Goal: Information Seeking & Learning: Learn about a topic

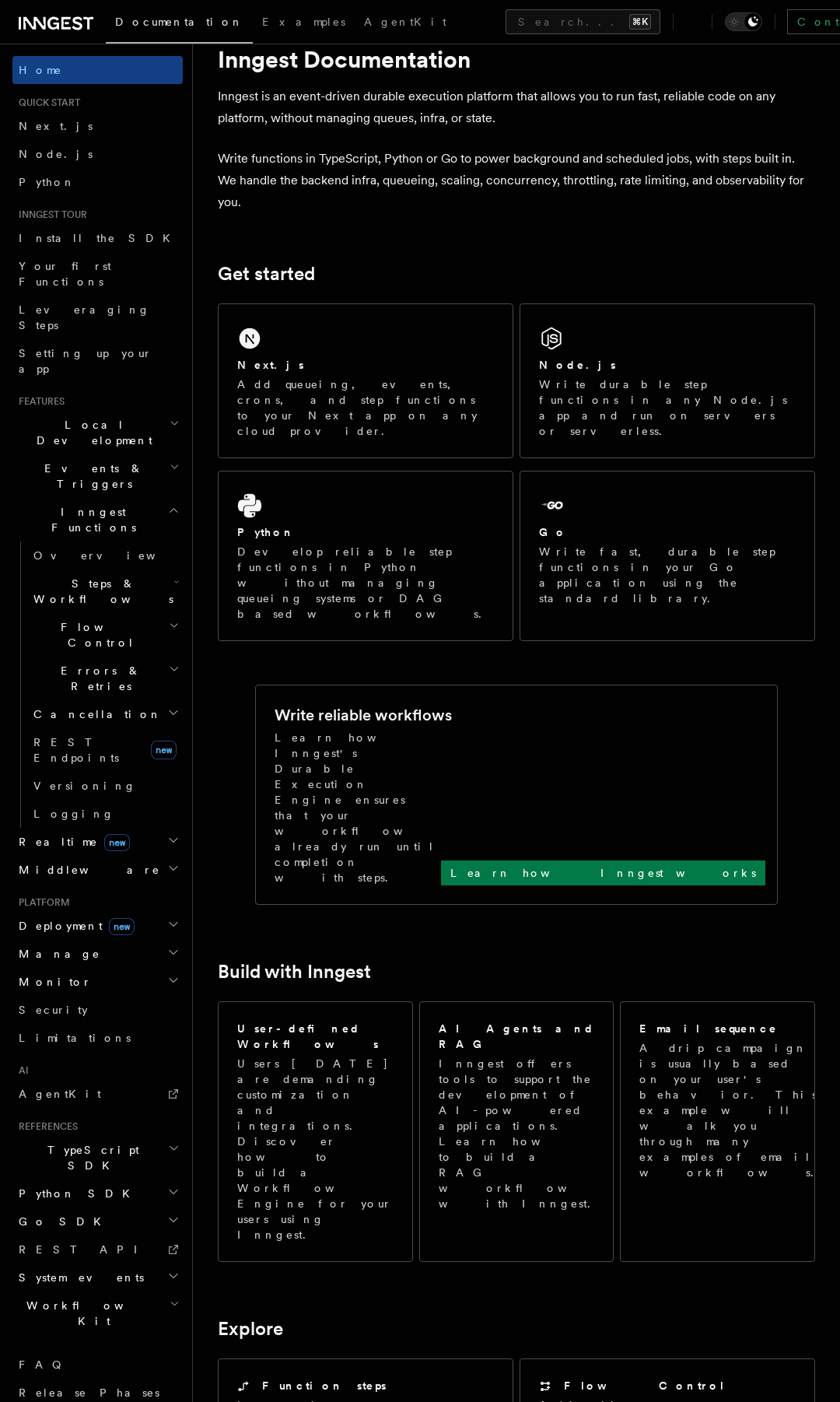
scroll to position [49, 0]
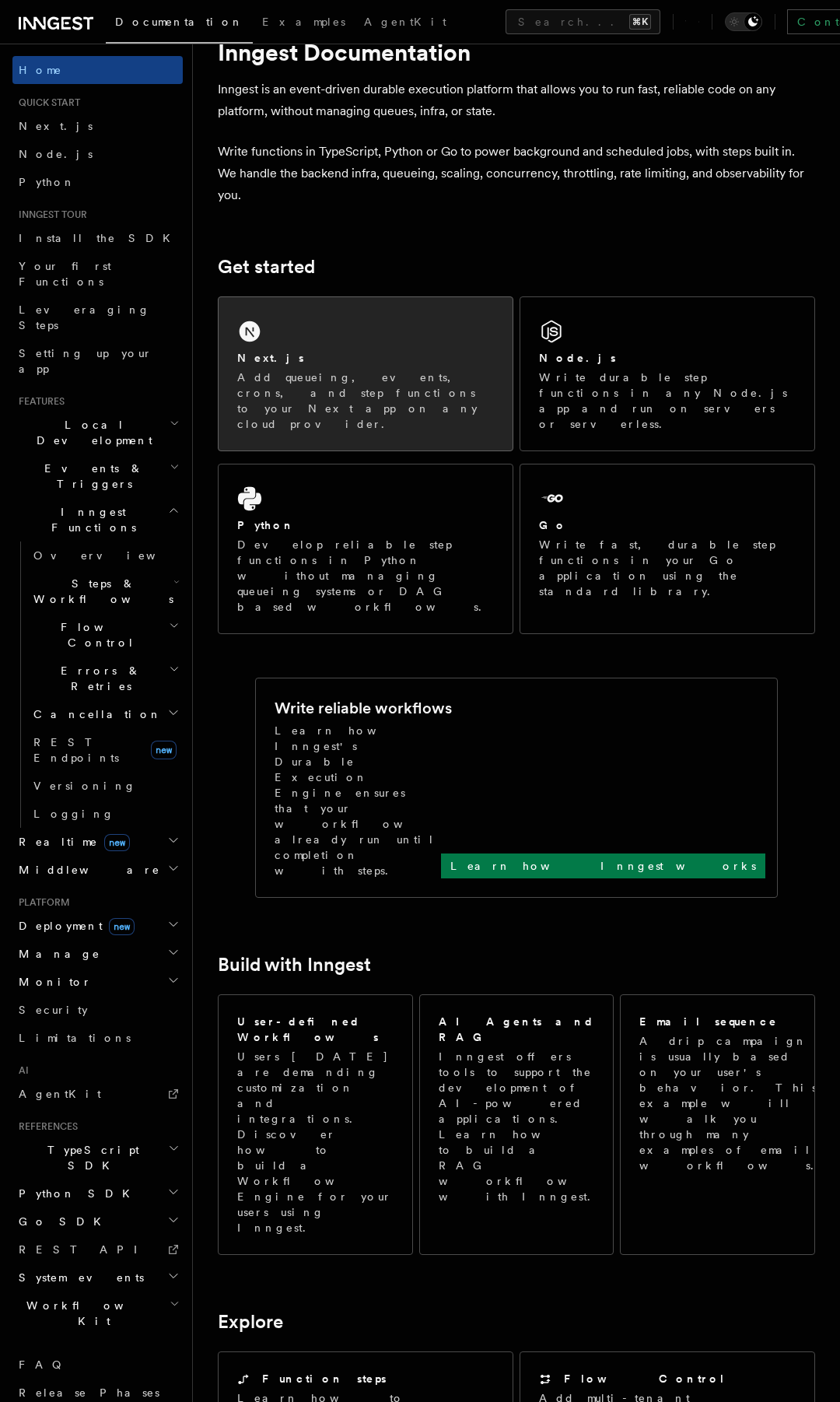
click at [364, 365] on div "Next.js" at bounding box center [364, 358] width 256 height 17
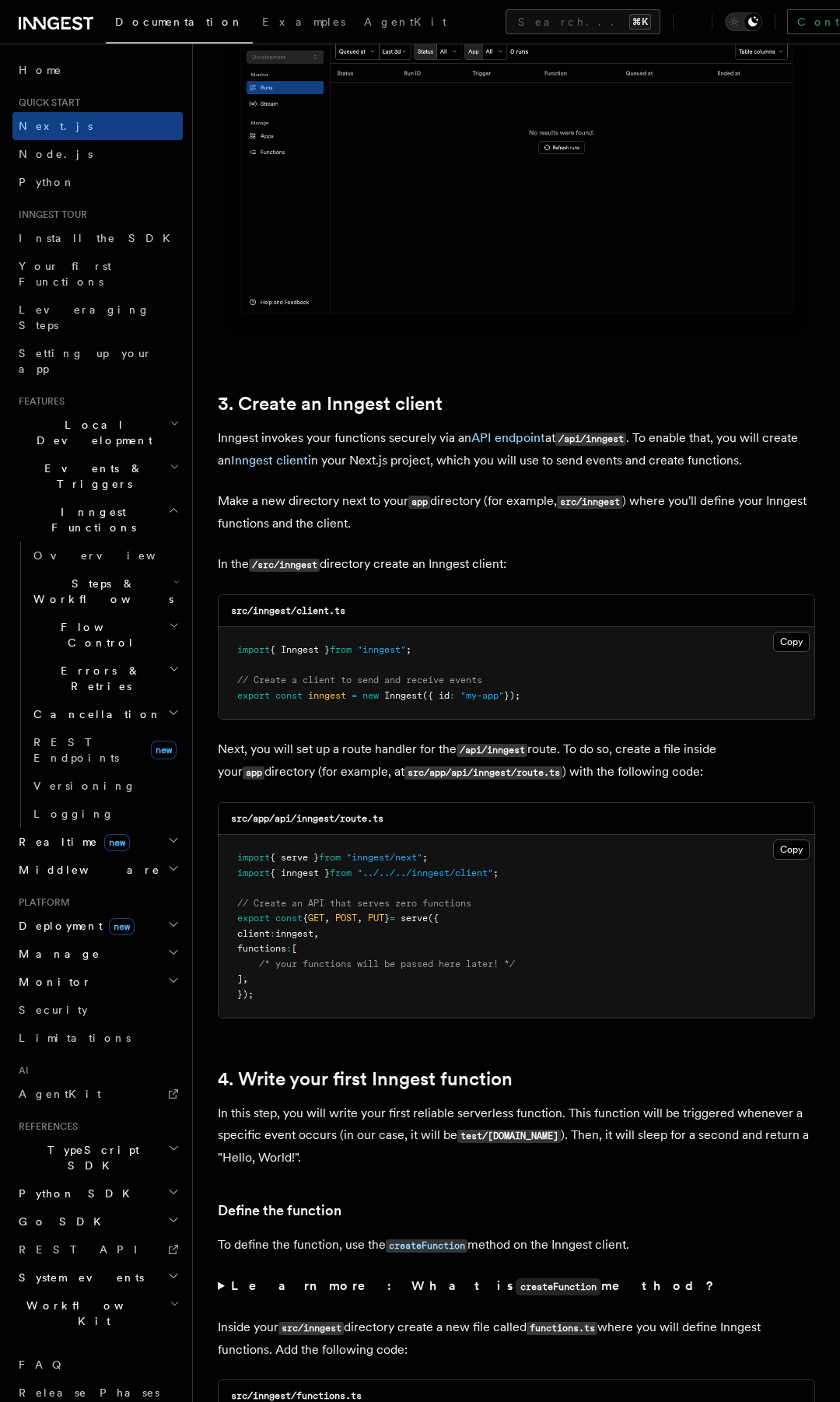
scroll to position [1526, 0]
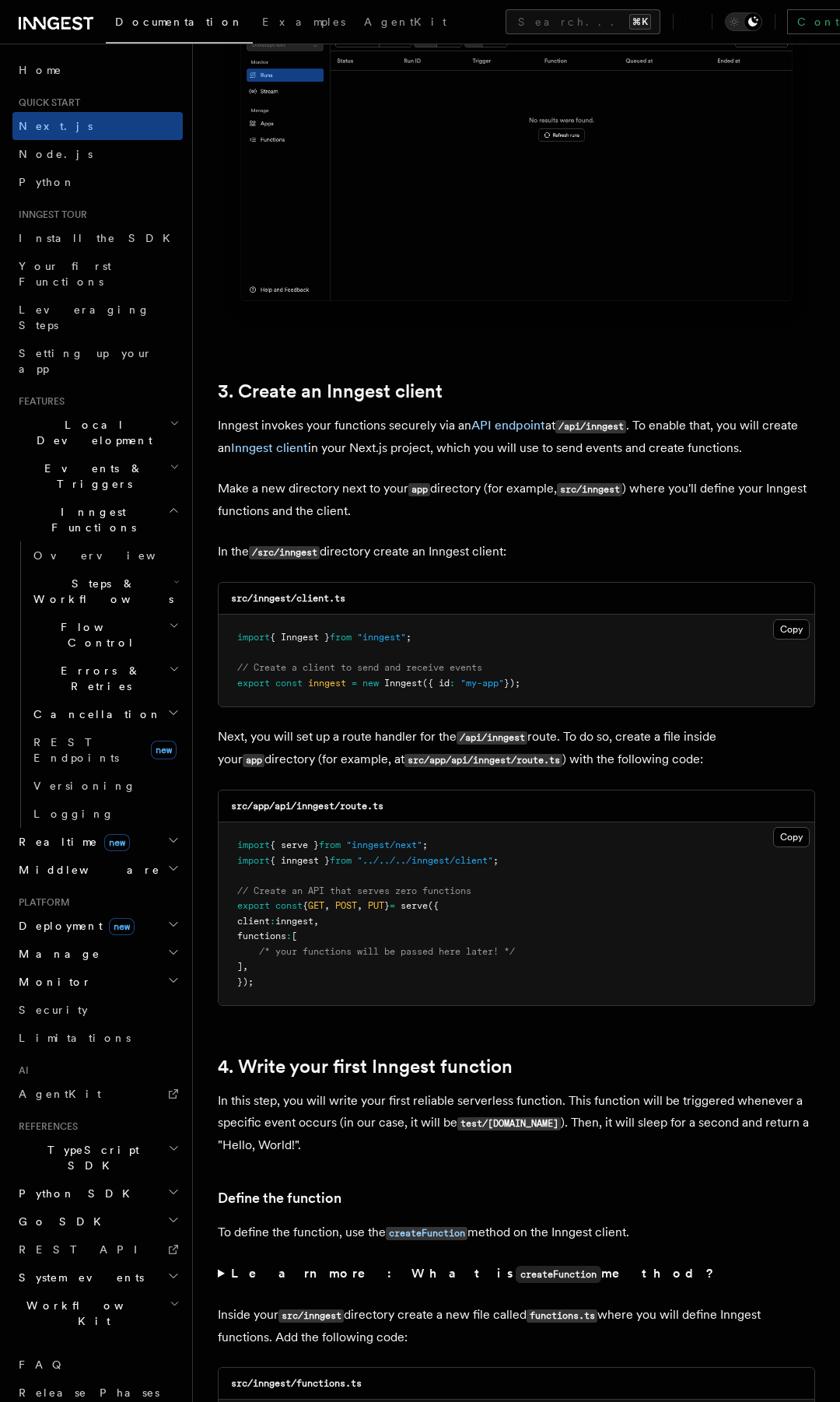
click at [166, 912] on h2 "Deployment new" at bounding box center [97, 925] width 170 height 28
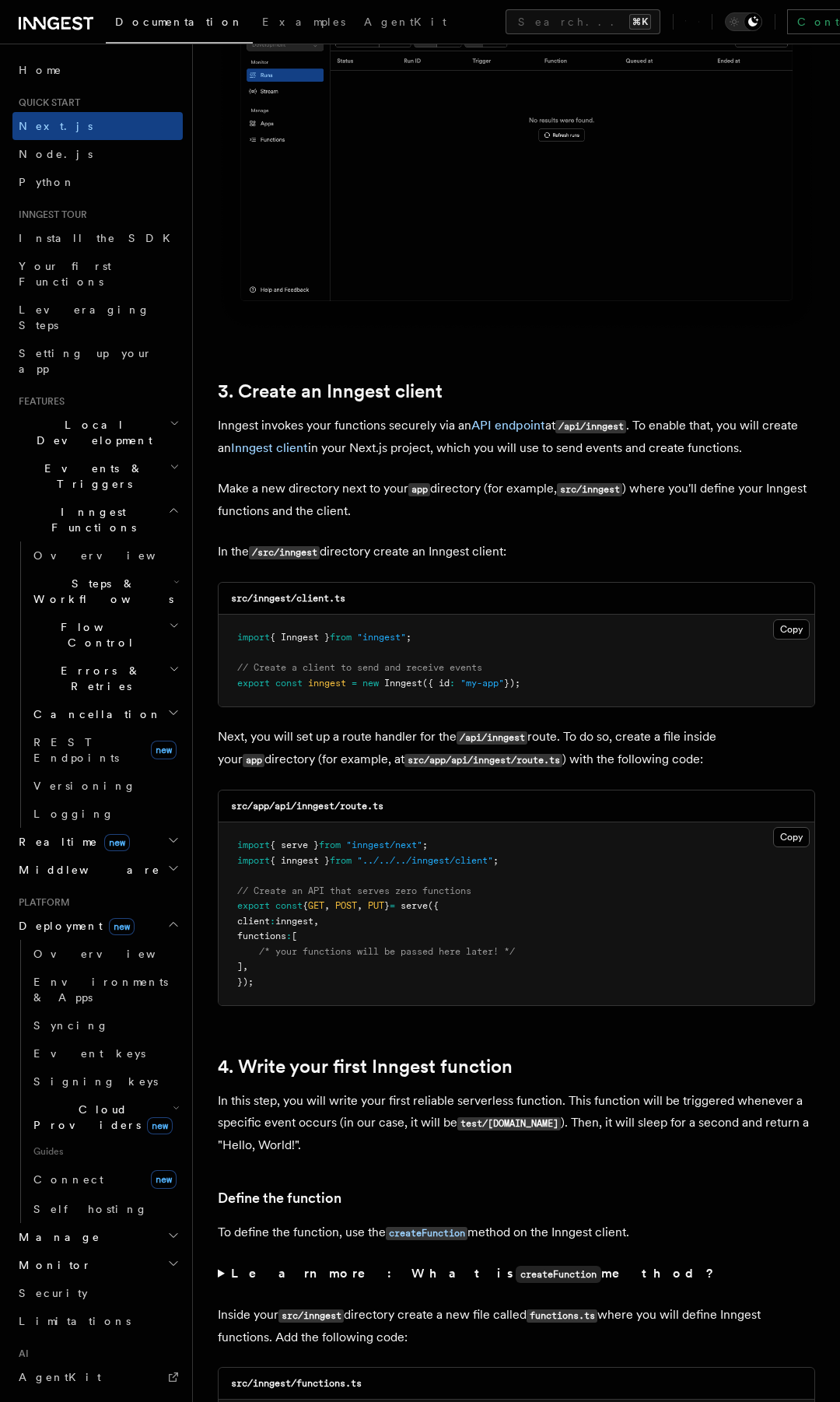
click at [114, 1095] on h2 "Cloud Providers new" at bounding box center [105, 1117] width 155 height 43
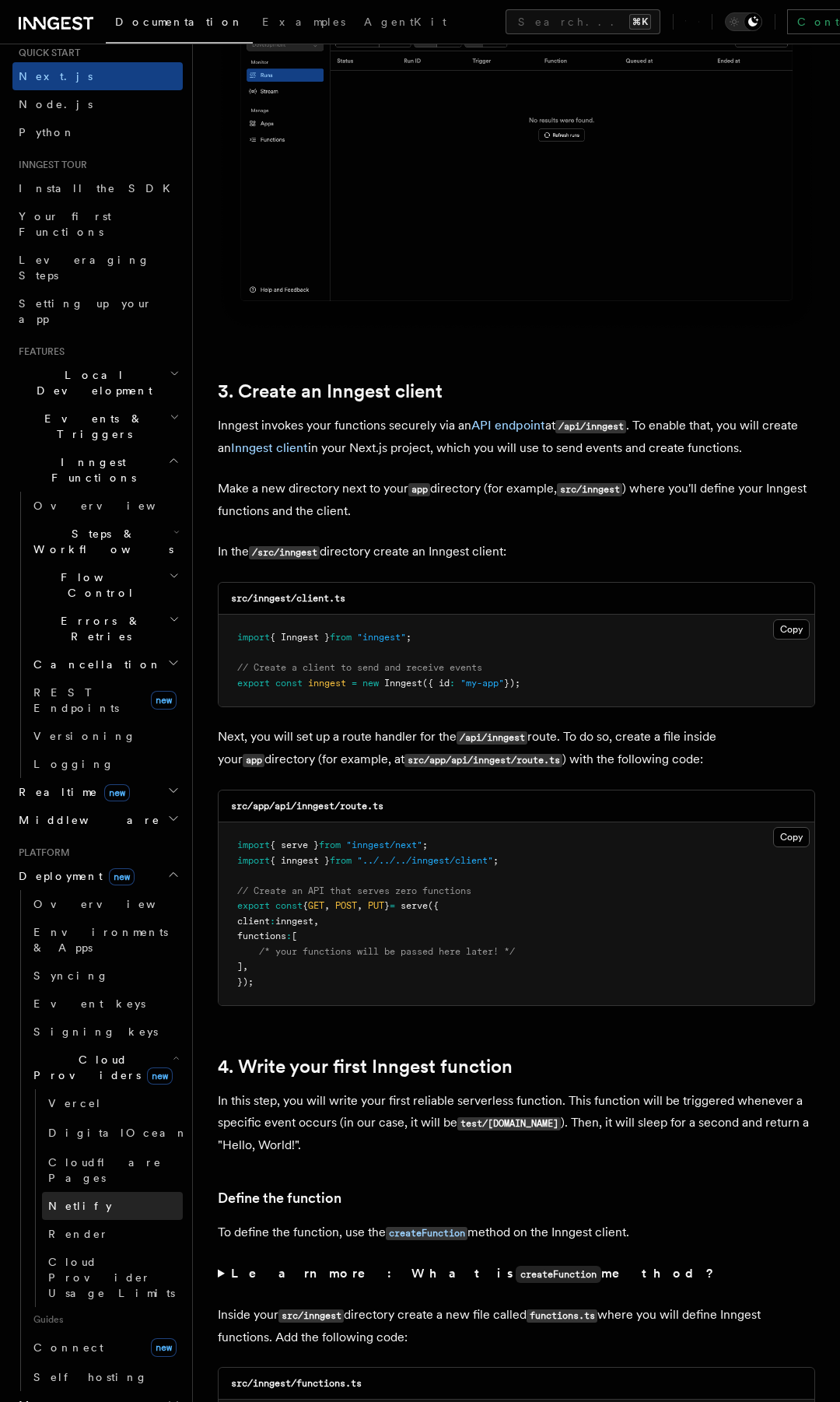
scroll to position [50, 0]
click at [99, 1089] on link "Vercel" at bounding box center [112, 1102] width 140 height 28
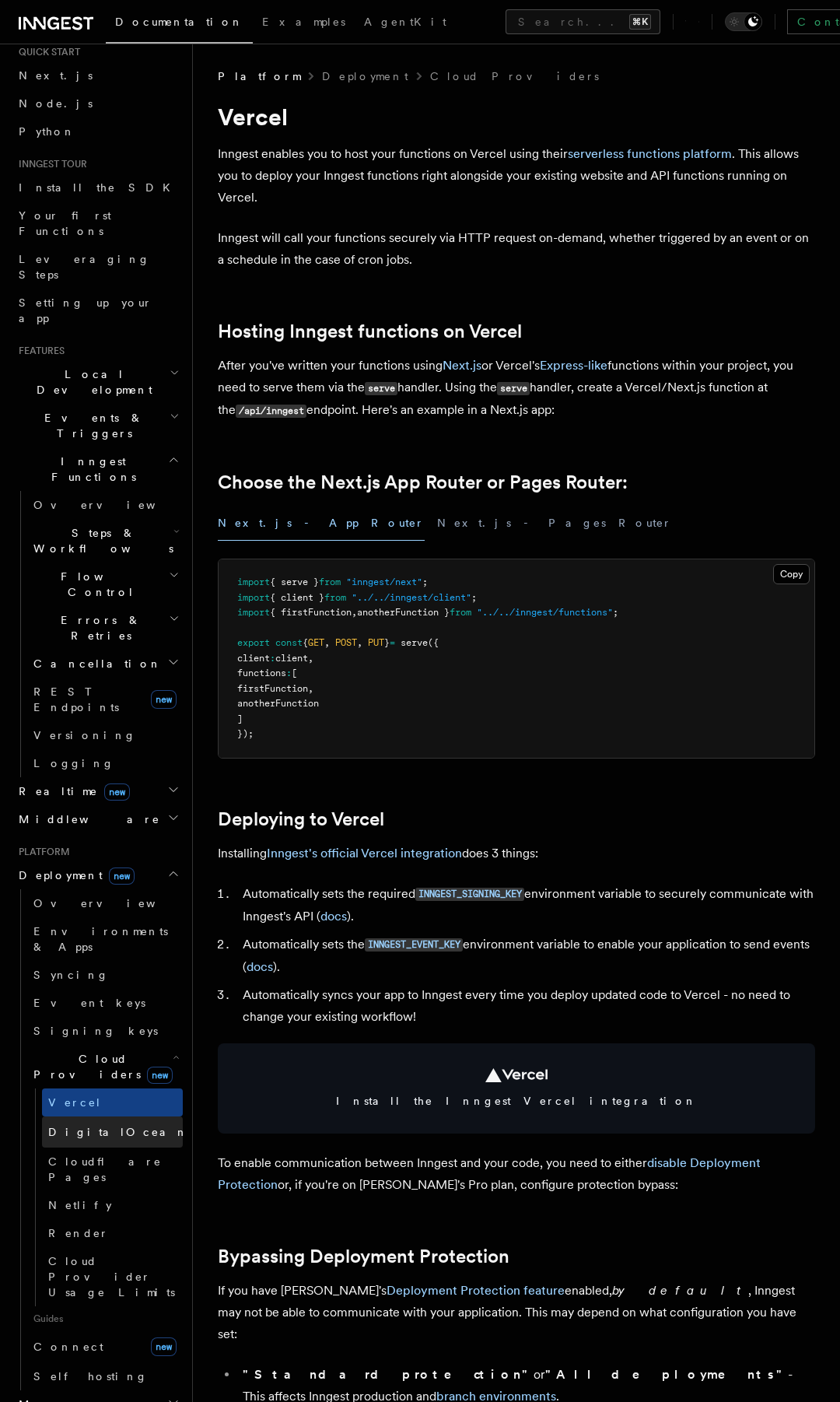
click at [99, 1116] on link "DigitalOcean new" at bounding box center [112, 1132] width 140 height 31
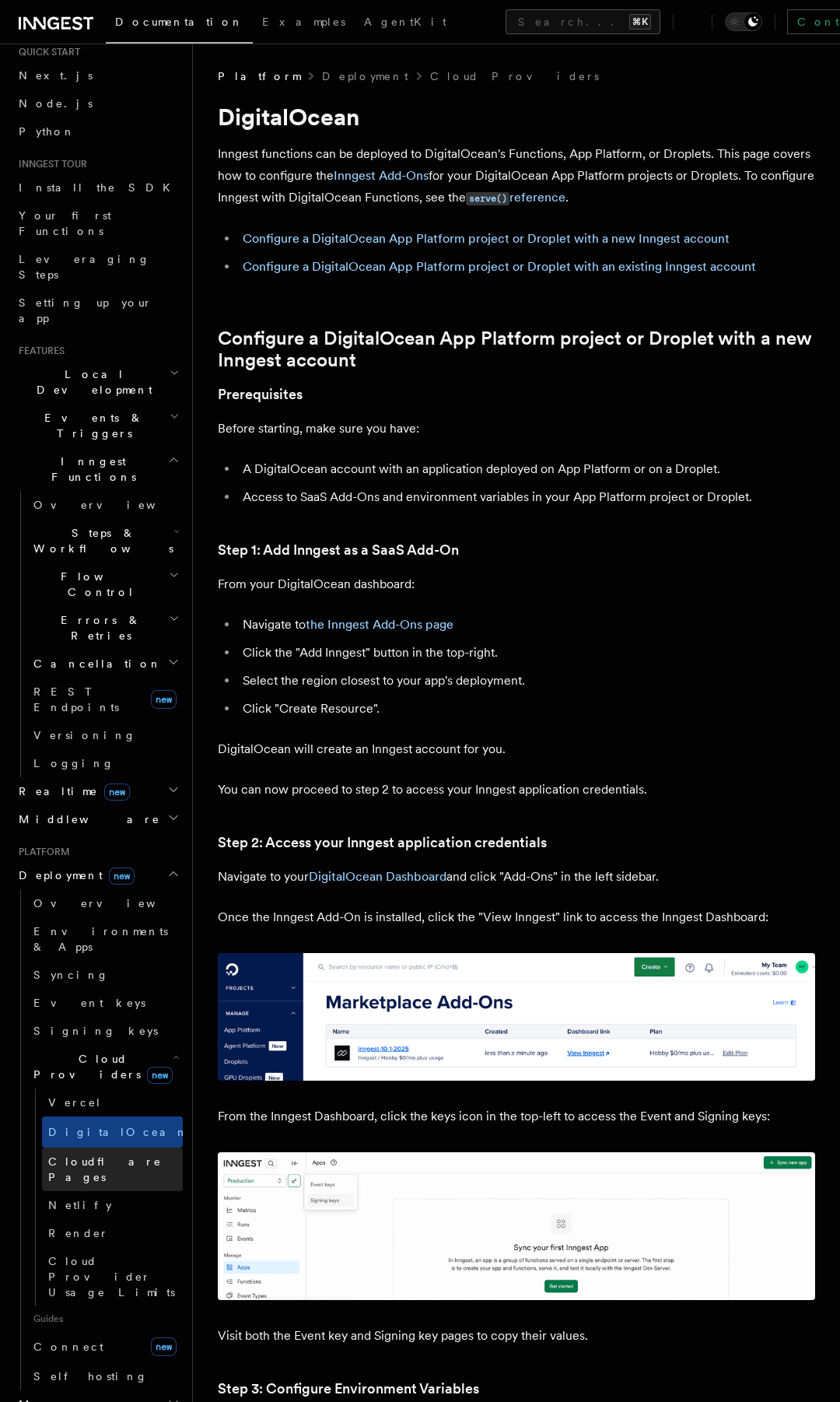
click at [99, 1153] on span "Cloudflare Pages" at bounding box center [115, 1169] width 135 height 31
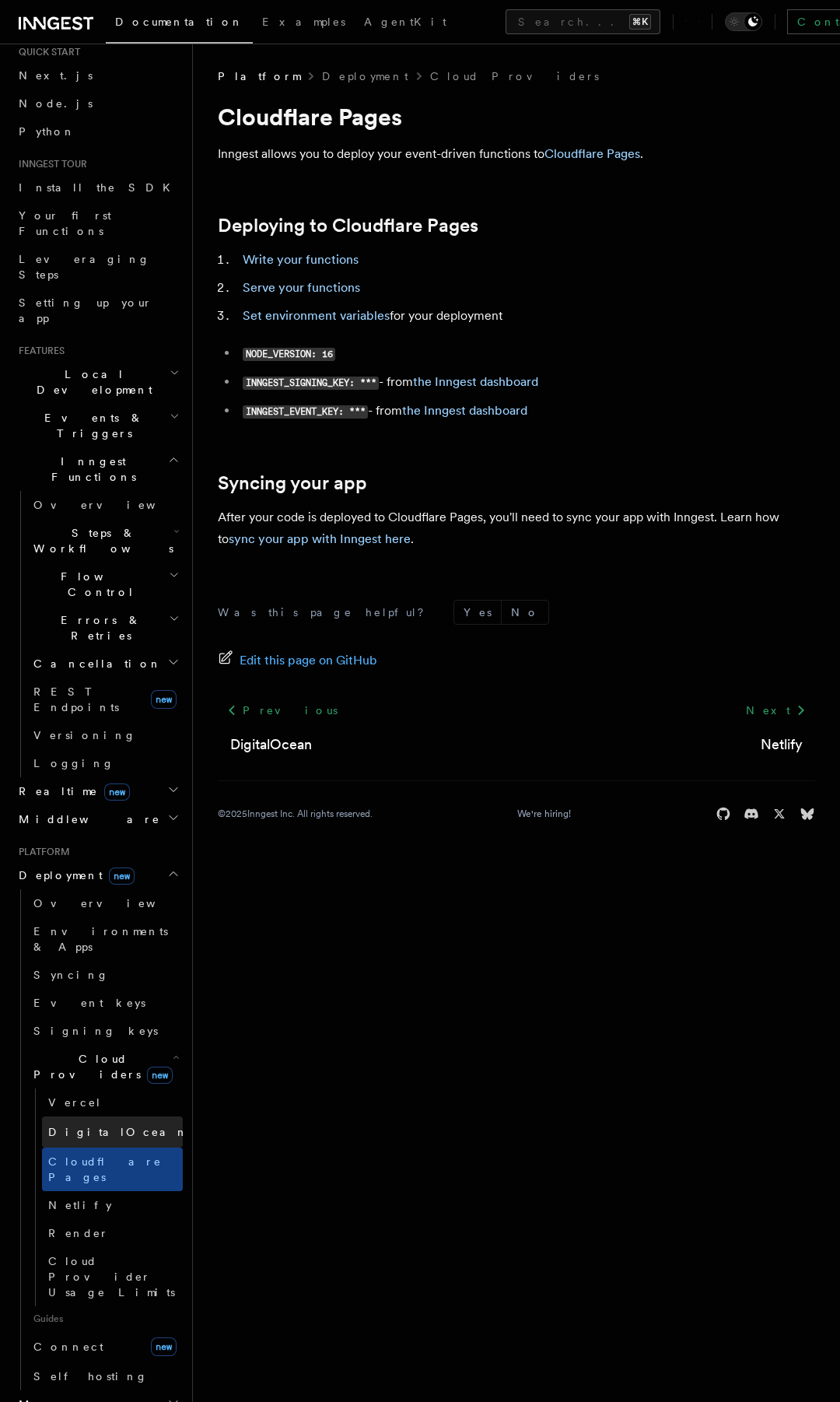
click at [99, 1116] on link "DigitalOcean new" at bounding box center [112, 1132] width 140 height 31
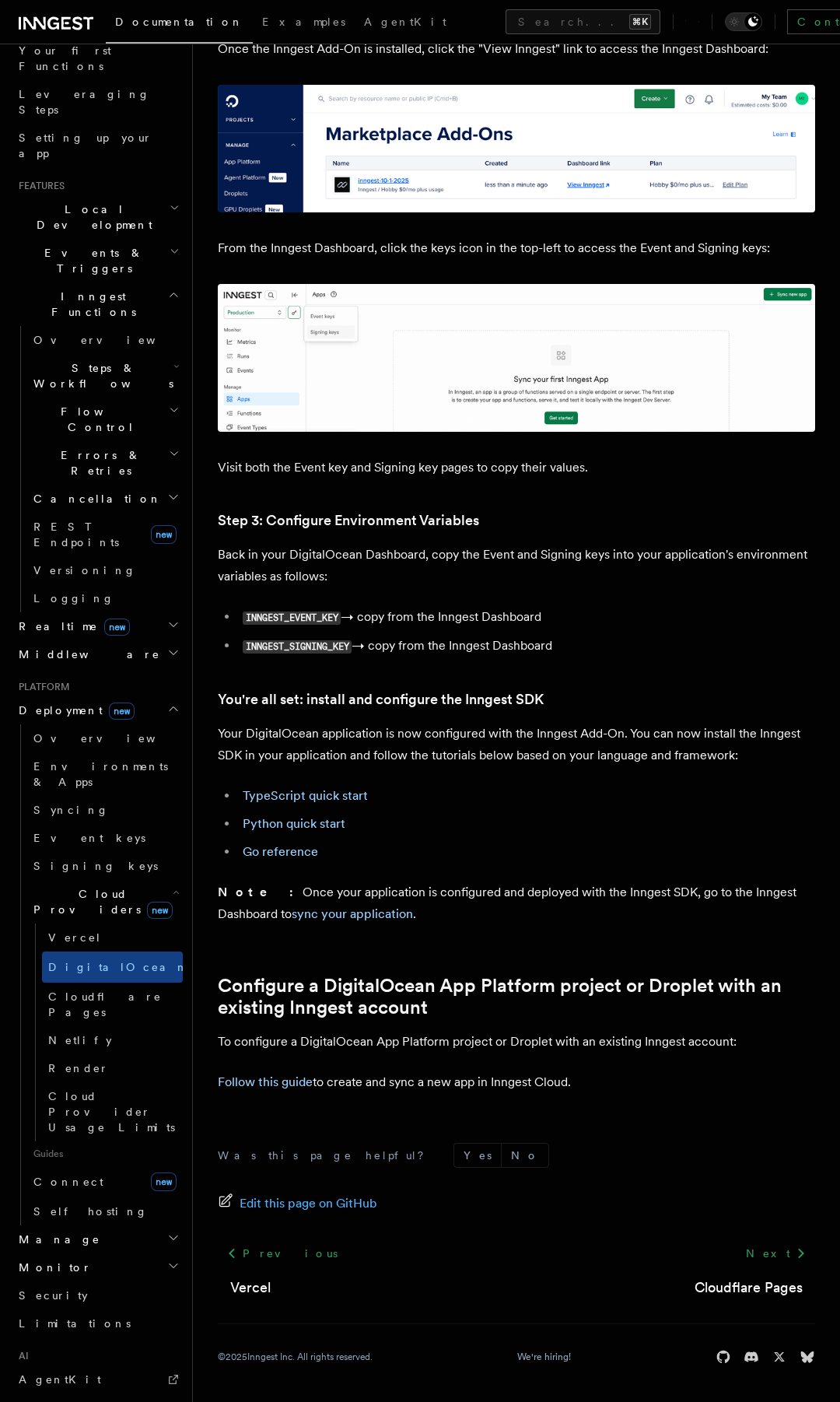
scroll to position [312, 0]
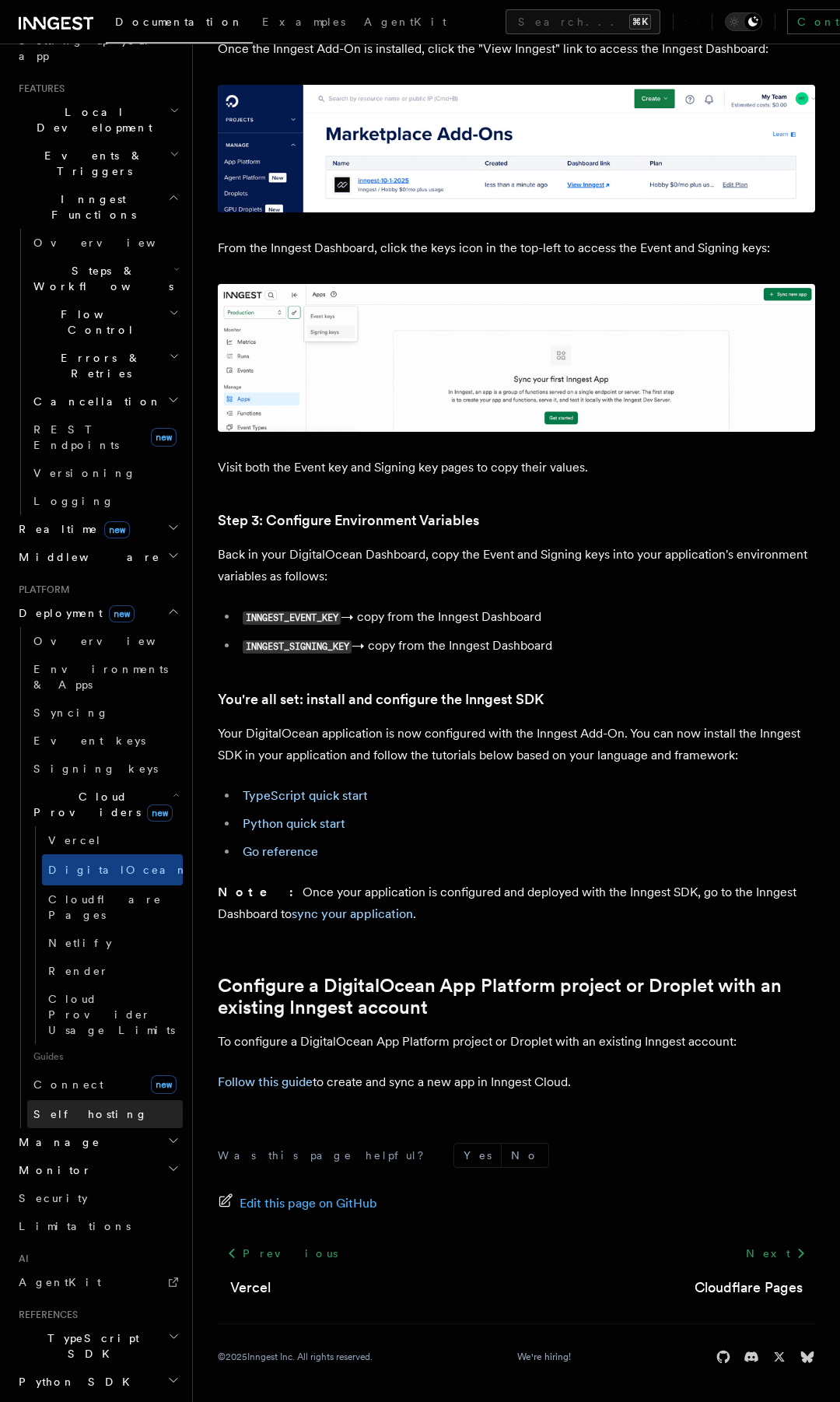
click at [94, 1100] on link "Self hosting" at bounding box center [105, 1114] width 155 height 28
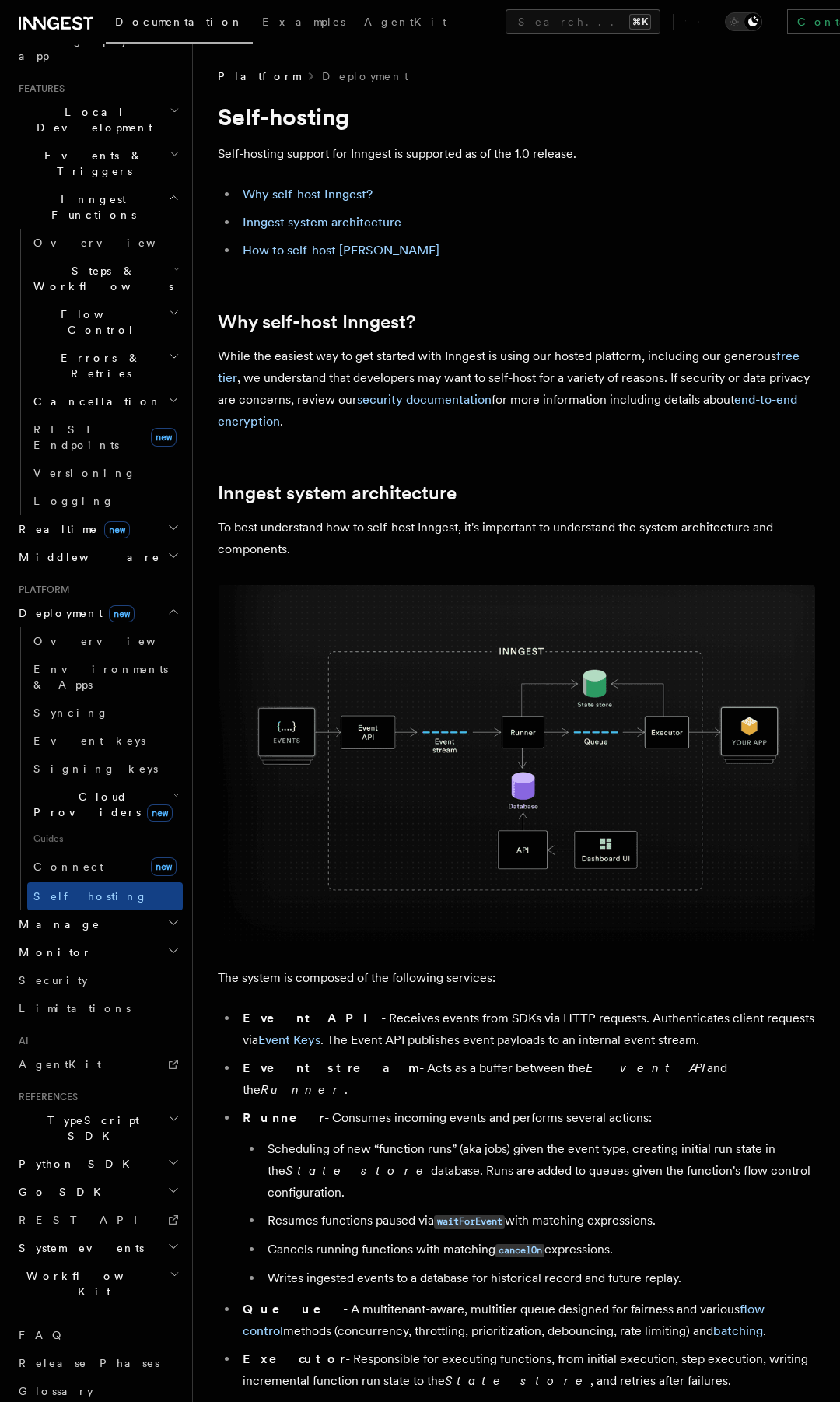
scroll to position [126, 0]
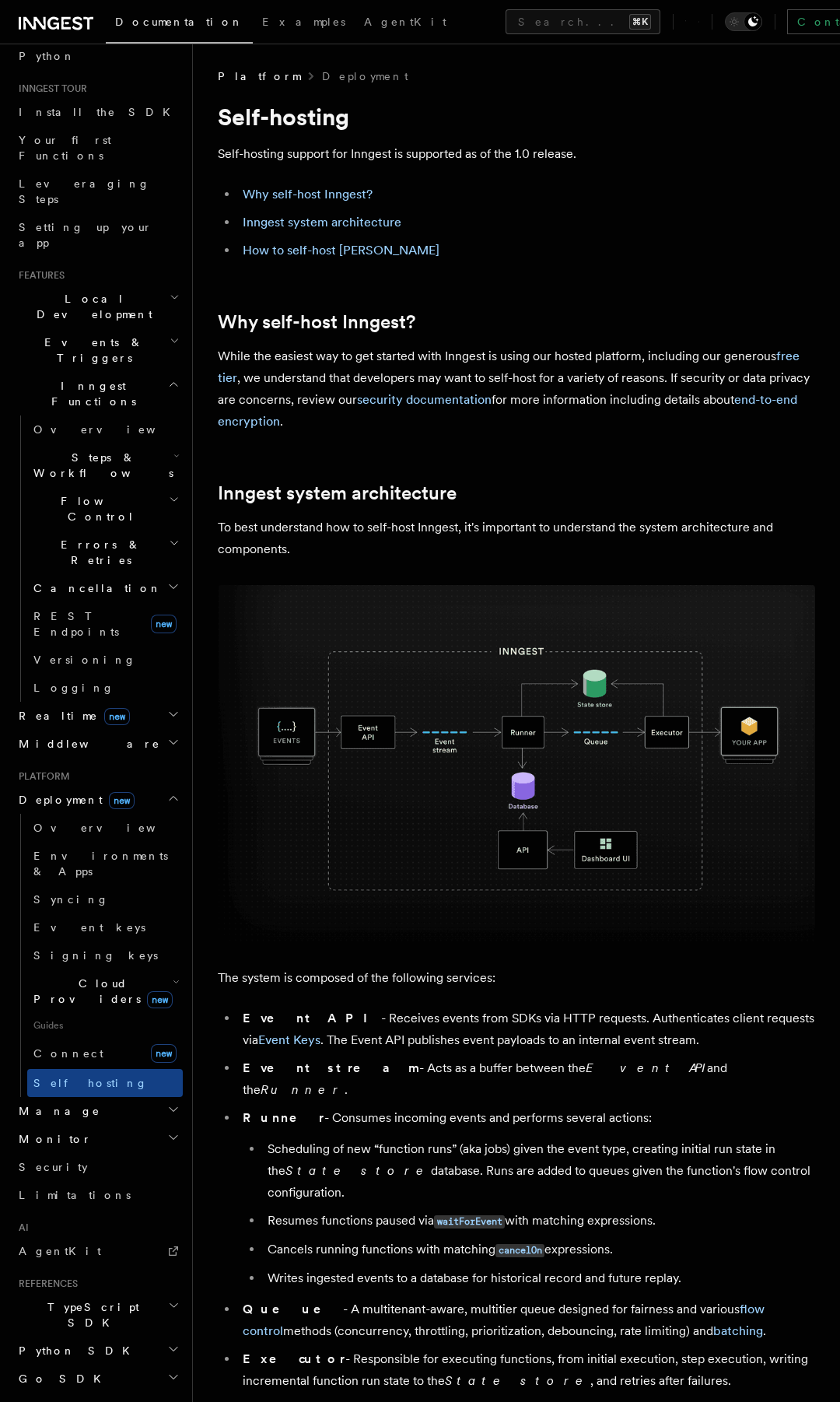
click at [95, 1096] on h2 "Manage" at bounding box center [97, 1110] width 170 height 28
click at [91, 1268] on link "Bulk Cancellation" at bounding box center [105, 1290] width 155 height 43
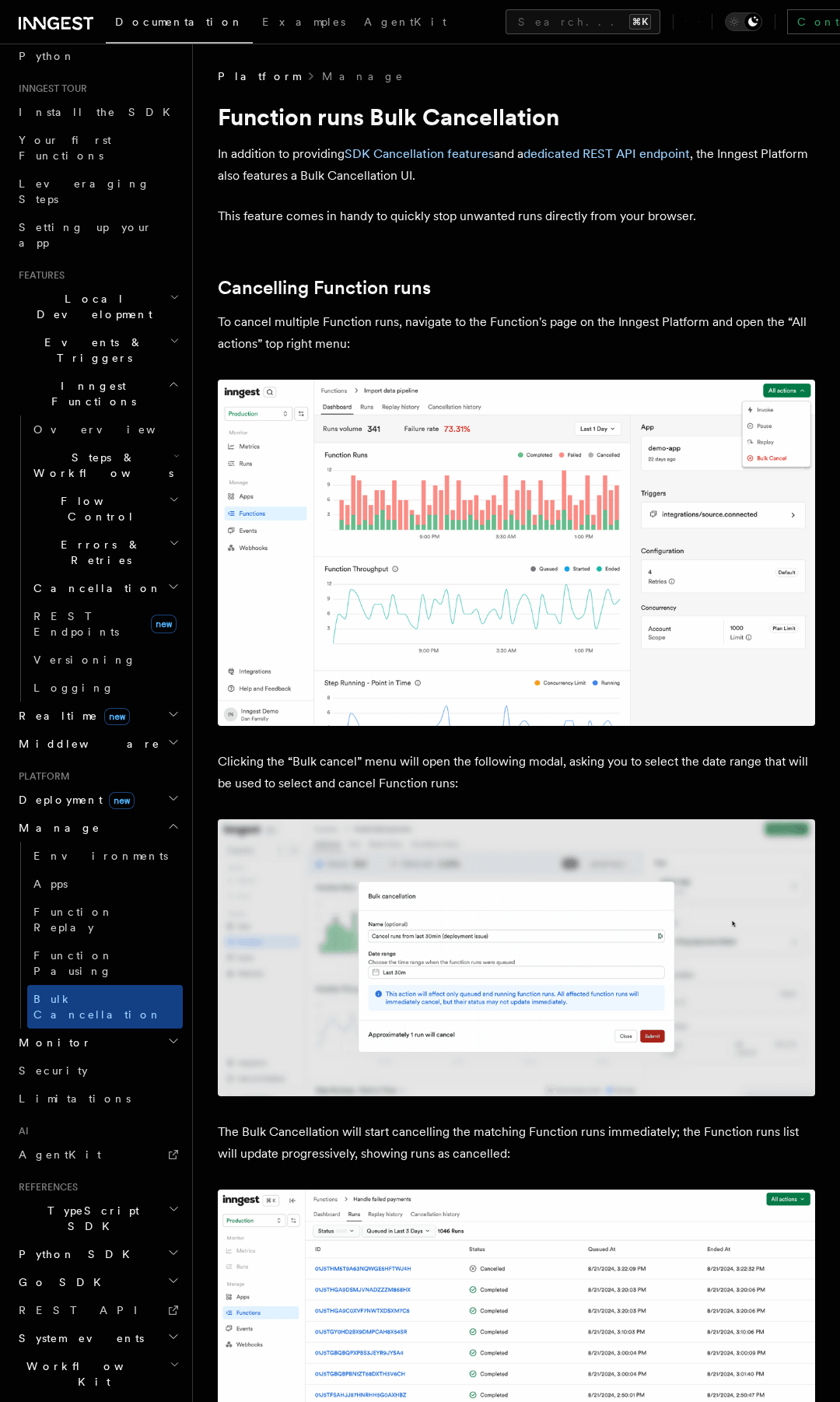
scroll to position [14, 0]
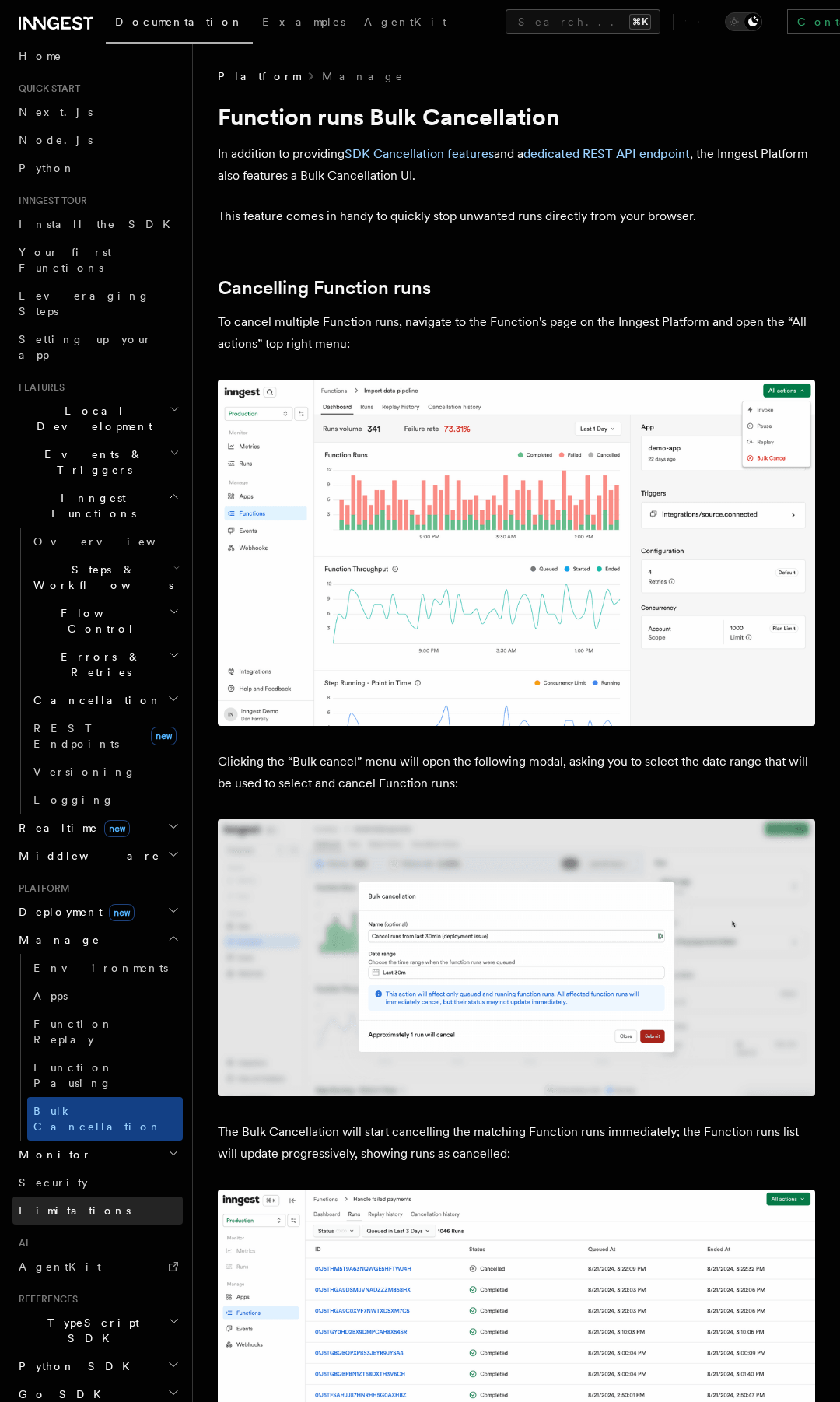
click at [77, 1197] on link "Limitations" at bounding box center [97, 1210] width 170 height 28
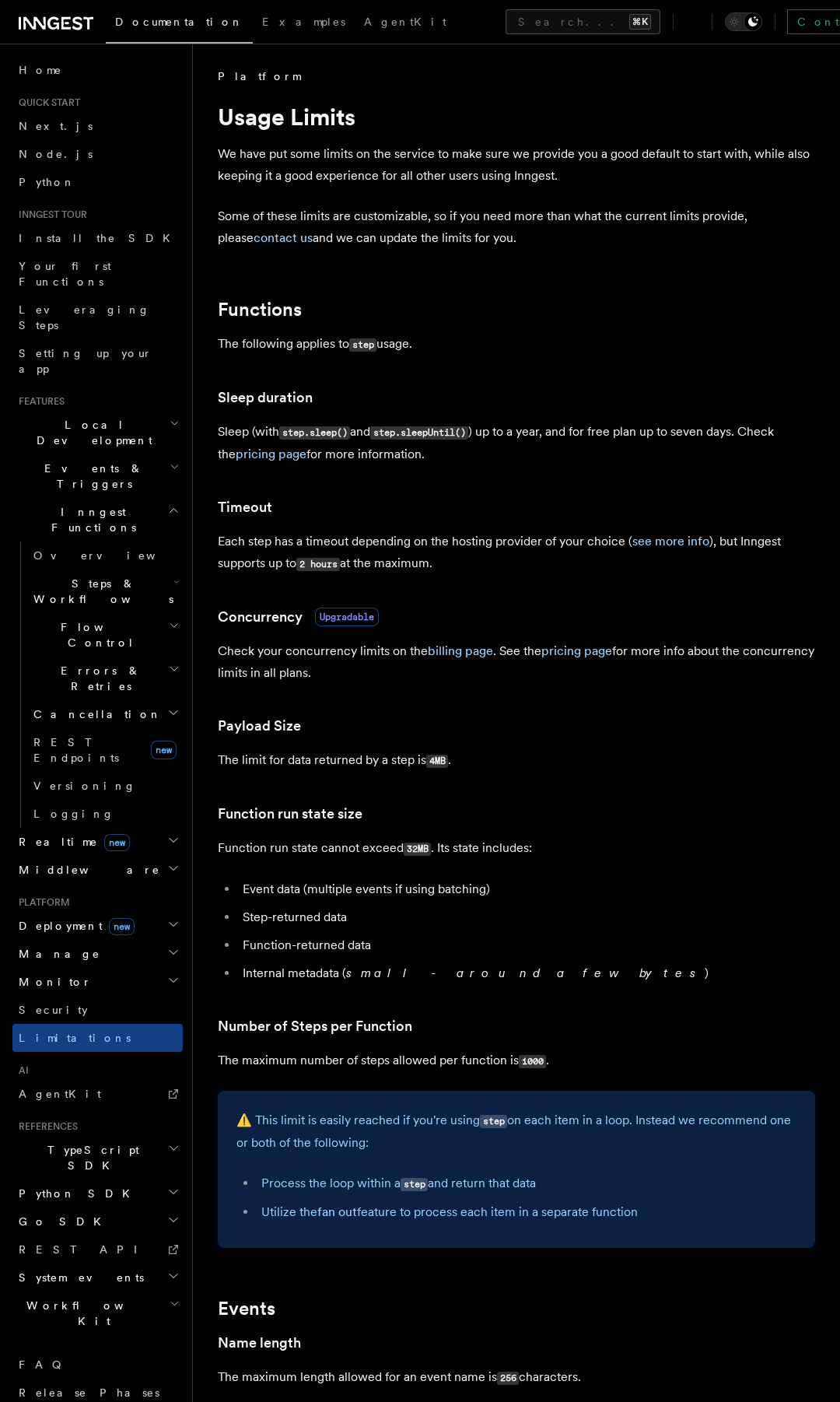
click at [77, 1136] on h2 "TypeScript SDK" at bounding box center [97, 1157] width 170 height 43
click at [70, 1080] on link "AgentKit" at bounding box center [97, 1094] width 170 height 28
click at [69, 549] on span "Overview" at bounding box center [113, 555] width 160 height 13
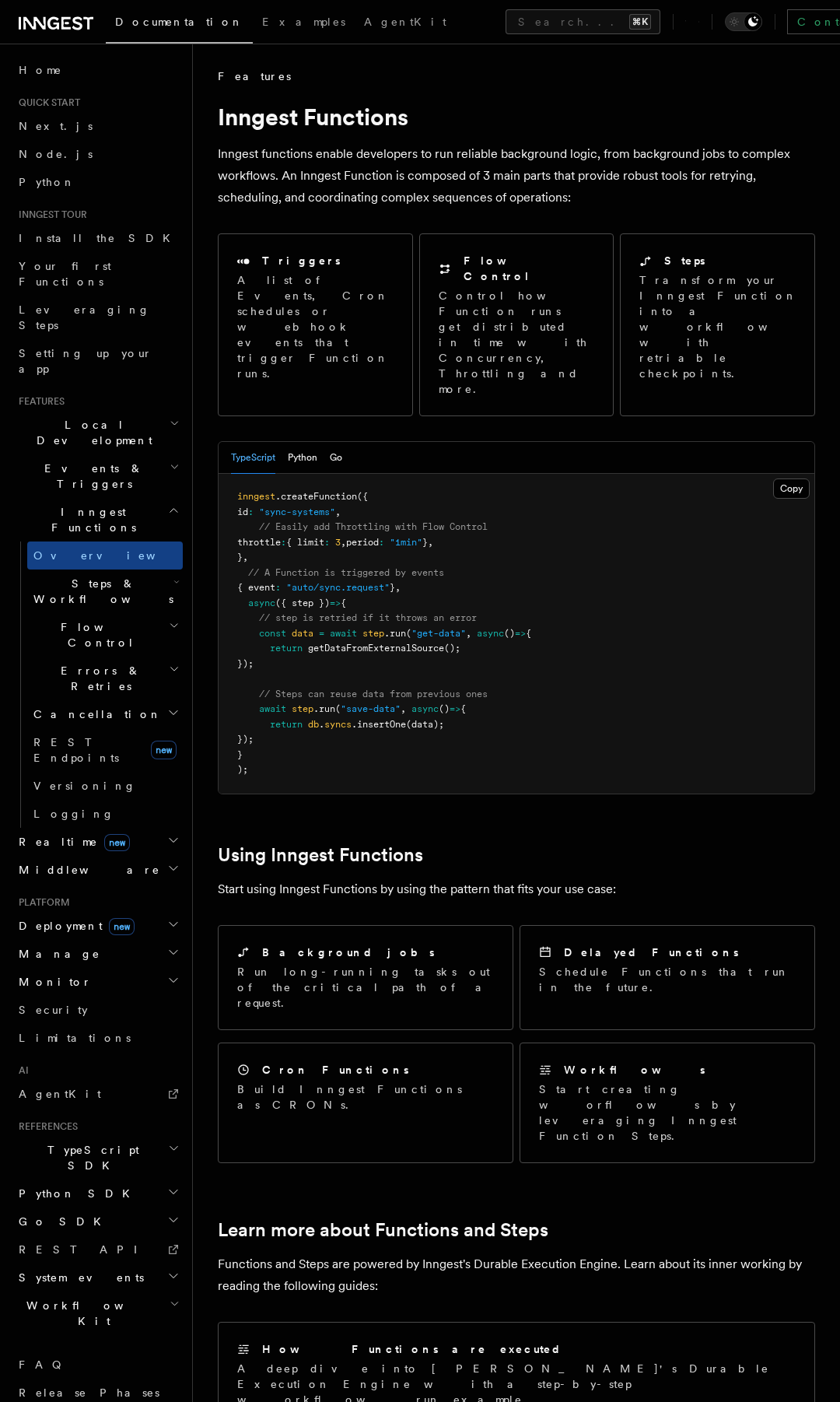
click at [72, 613] on h2 "Flow Control" at bounding box center [105, 635] width 155 height 43
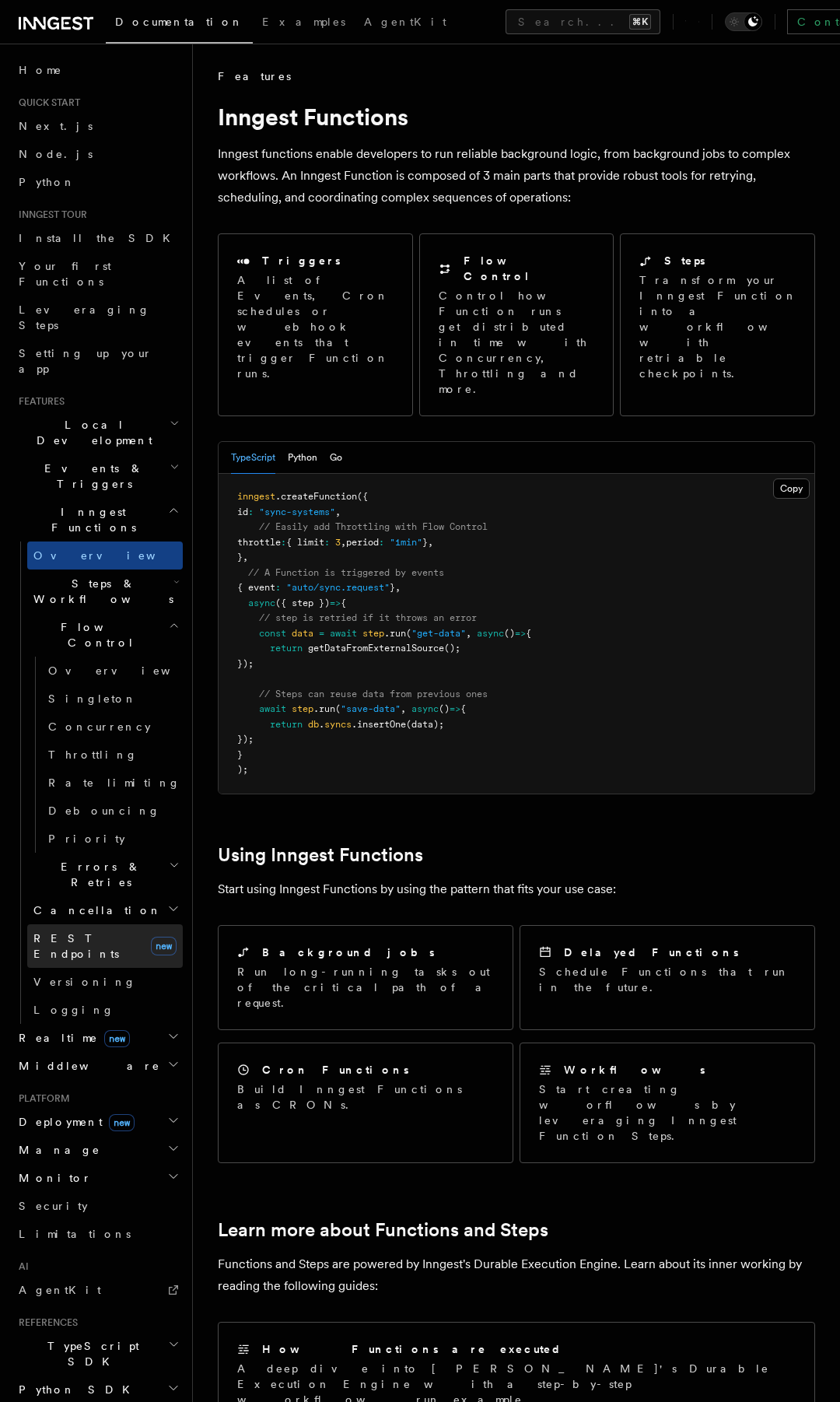
click at [106, 932] on span "REST Endpoints" at bounding box center [76, 946] width 85 height 28
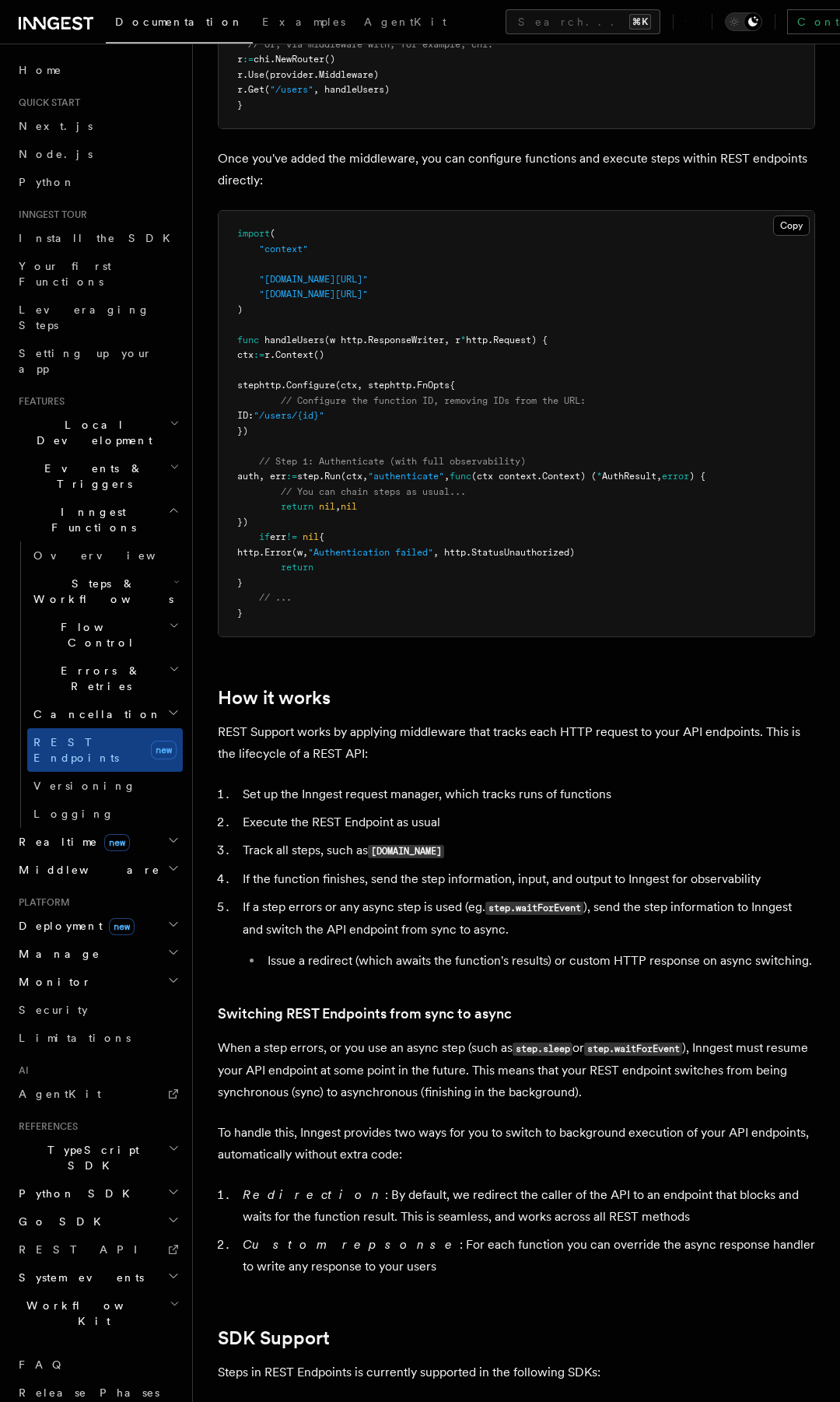
scroll to position [958, 0]
click at [78, 576] on span "Steps & Workflows" at bounding box center [100, 591] width 146 height 31
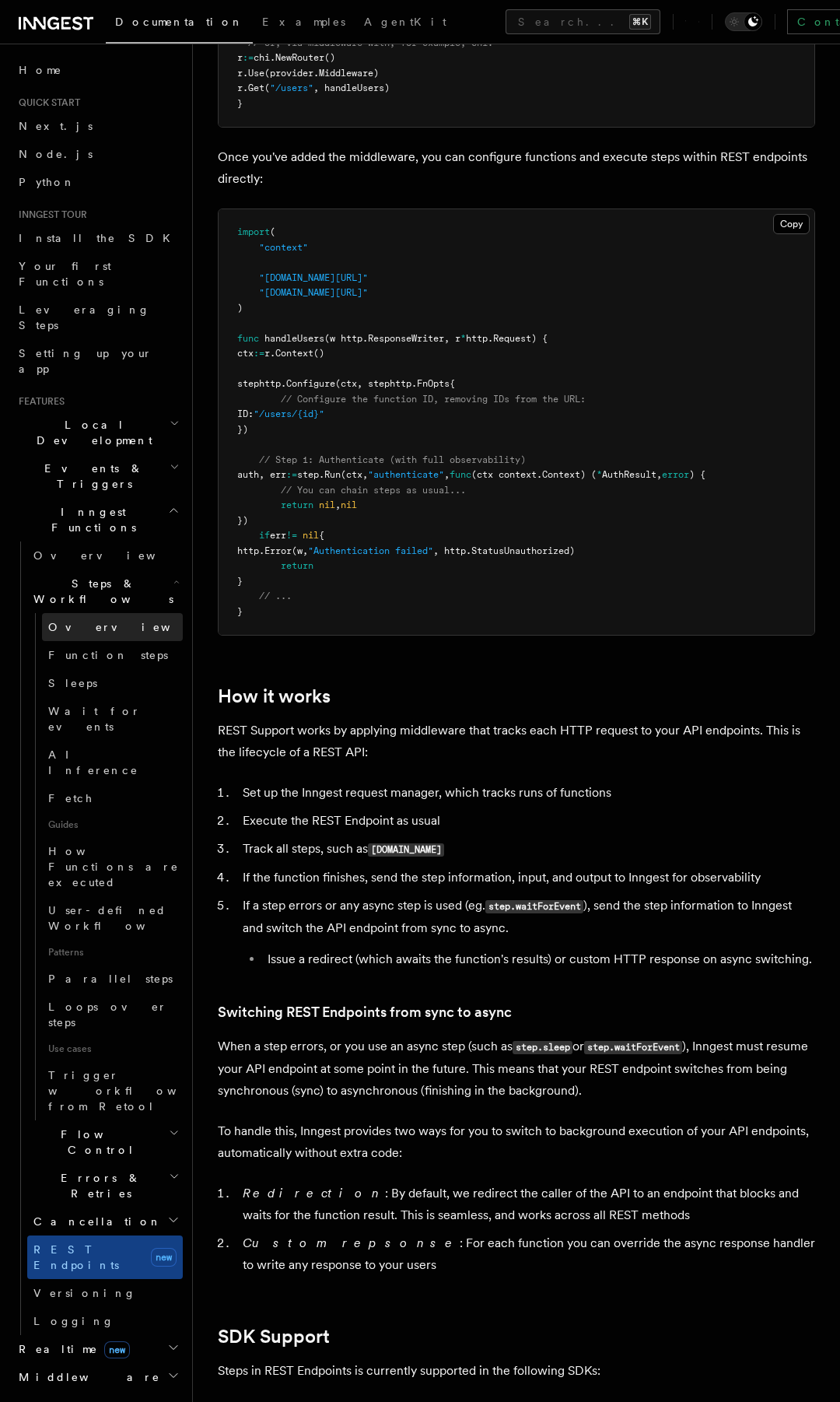
click at [81, 621] on span "Overview" at bounding box center [128, 627] width 160 height 13
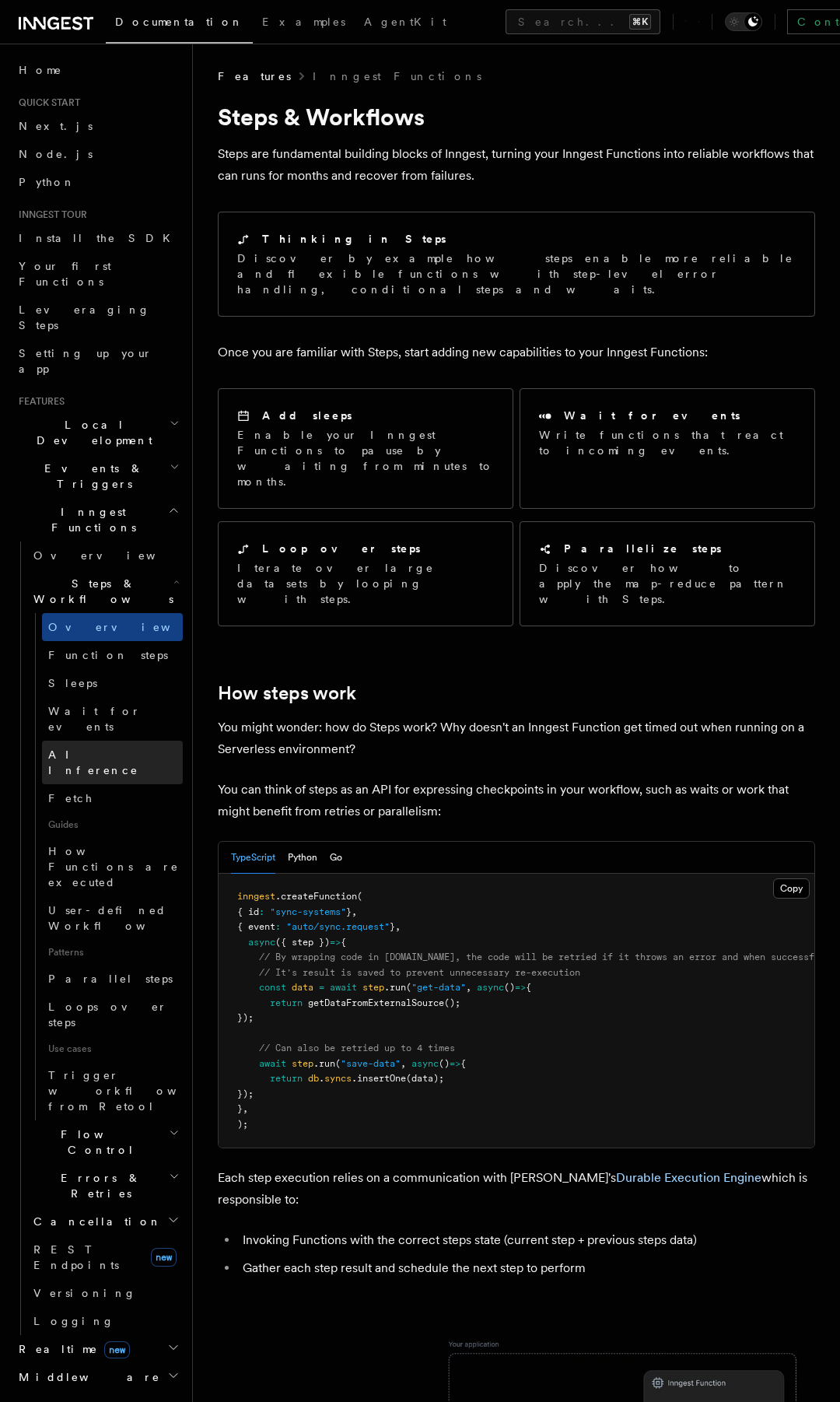
click at [84, 741] on link "AI Inference" at bounding box center [112, 762] width 140 height 43
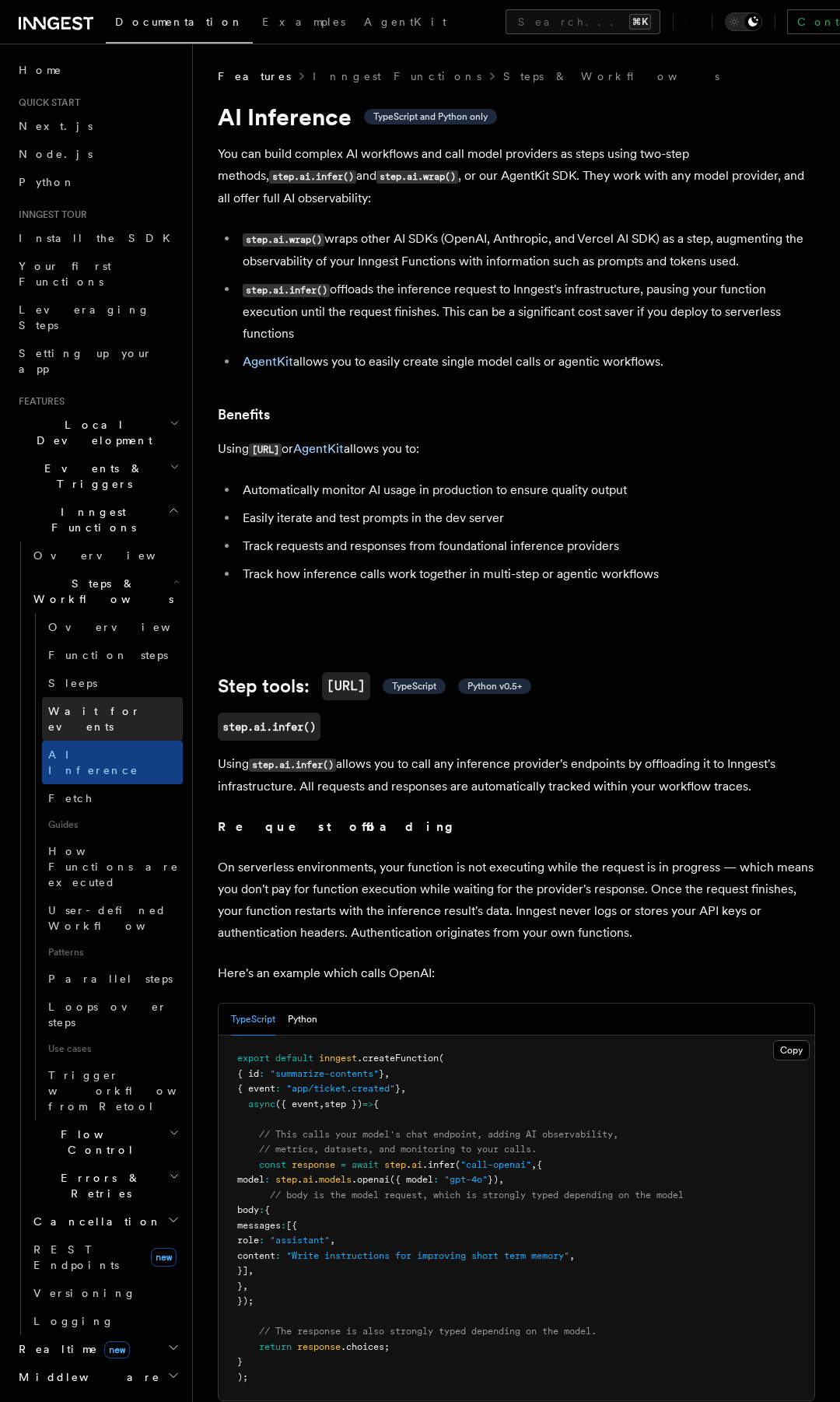
click at [84, 703] on span "Wait for events" at bounding box center [115, 719] width 135 height 31
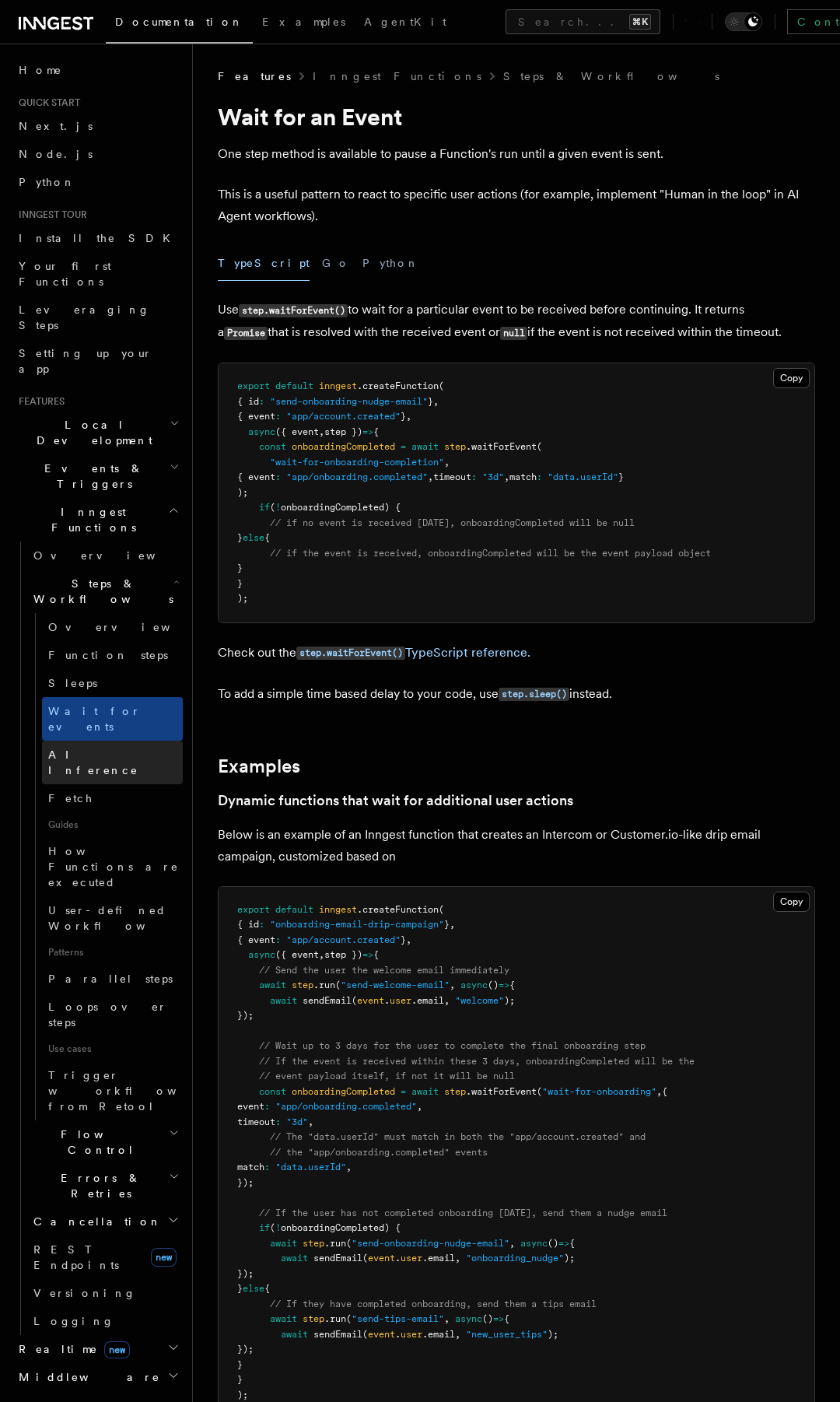
click at [84, 741] on link "AI Inference" at bounding box center [112, 762] width 140 height 43
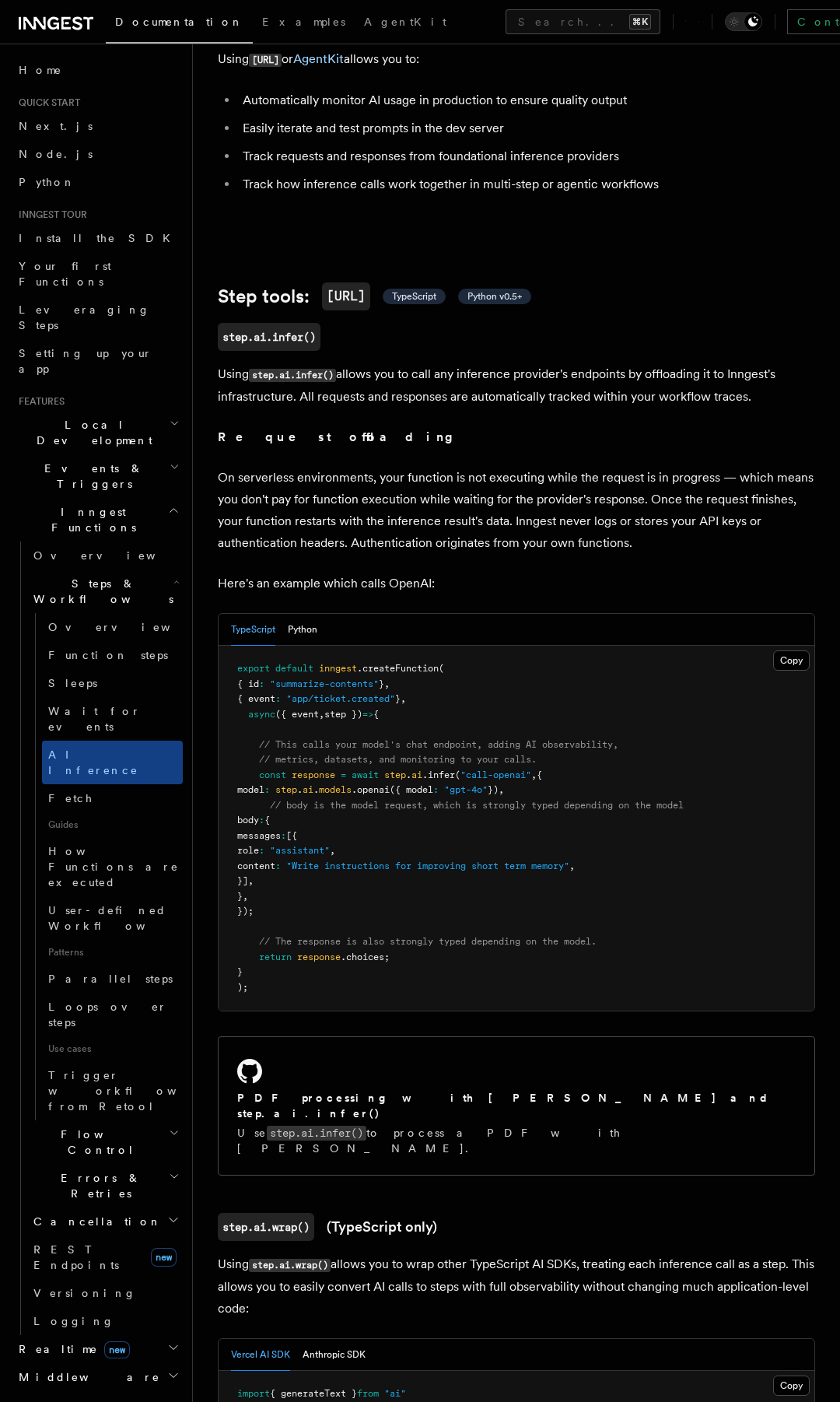
scroll to position [394, 0]
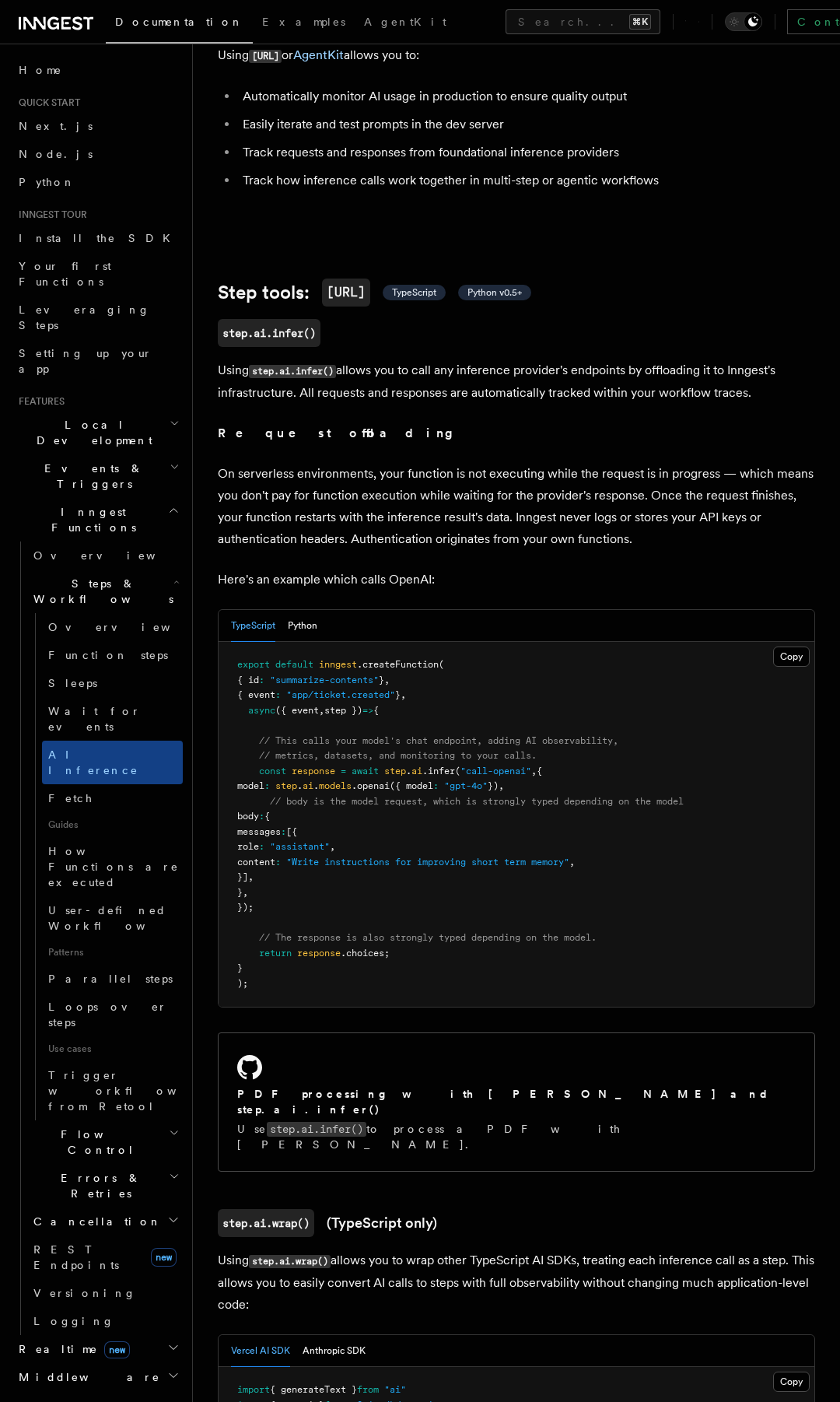
drag, startPoint x: 250, startPoint y: 711, endPoint x: 305, endPoint y: 955, distance: 250.1
click at [305, 959] on pre "export default inngest .createFunction ( { id : "summarize-contents" } , { even…" at bounding box center [516, 823] width 596 height 365
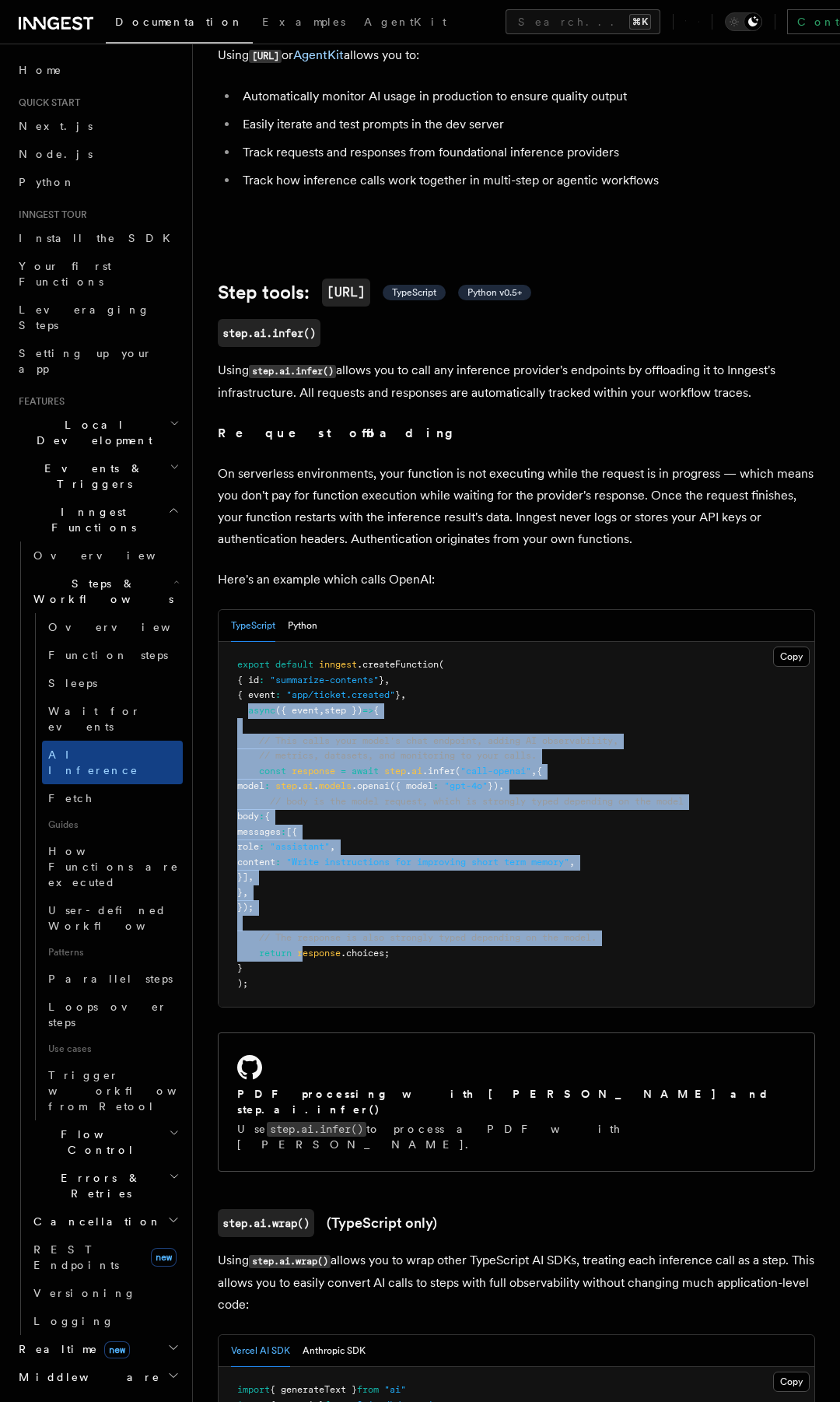
click at [335, 769] on span "response" at bounding box center [313, 770] width 43 height 11
drag, startPoint x: 255, startPoint y: 773, endPoint x: 288, endPoint y: 913, distance: 143.8
click at [286, 914] on pre "export default inngest .createFunction ( { id : "summarize-contents" } , { even…" at bounding box center [516, 823] width 596 height 365
click at [342, 885] on pre "export default inngest .createFunction ( { id : "summarize-contents" } , { even…" at bounding box center [516, 823] width 596 height 365
drag, startPoint x: 272, startPoint y: 790, endPoint x: 458, endPoint y: 910, distance: 221.4
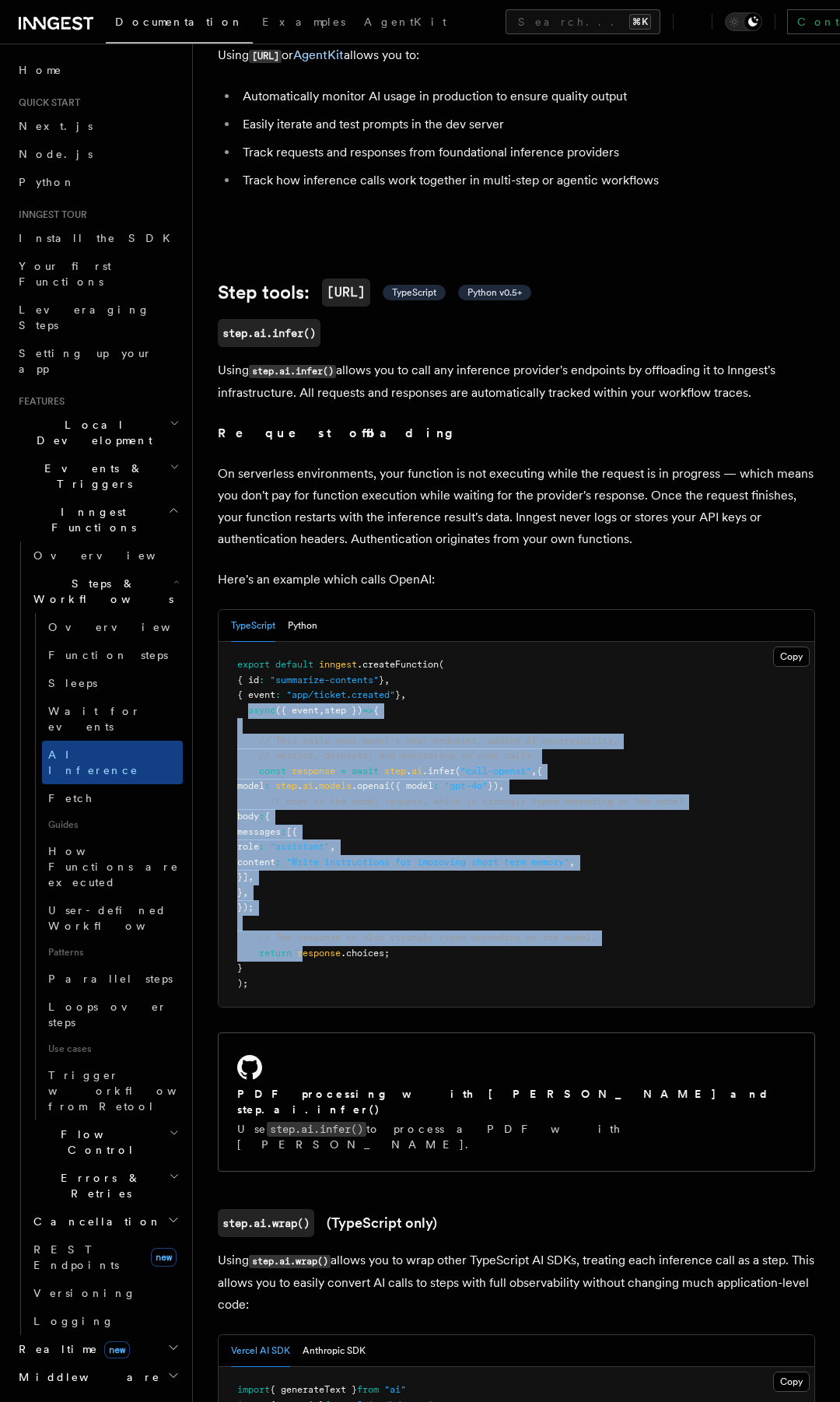
click at [458, 910] on pre "export default inngest .createFunction ( { id : "summarize-contents" } , { even…" at bounding box center [516, 823] width 596 height 365
click at [426, 891] on pre "export default inngest .createFunction ( { id : "summarize-contents" } , { even…" at bounding box center [516, 823] width 596 height 365
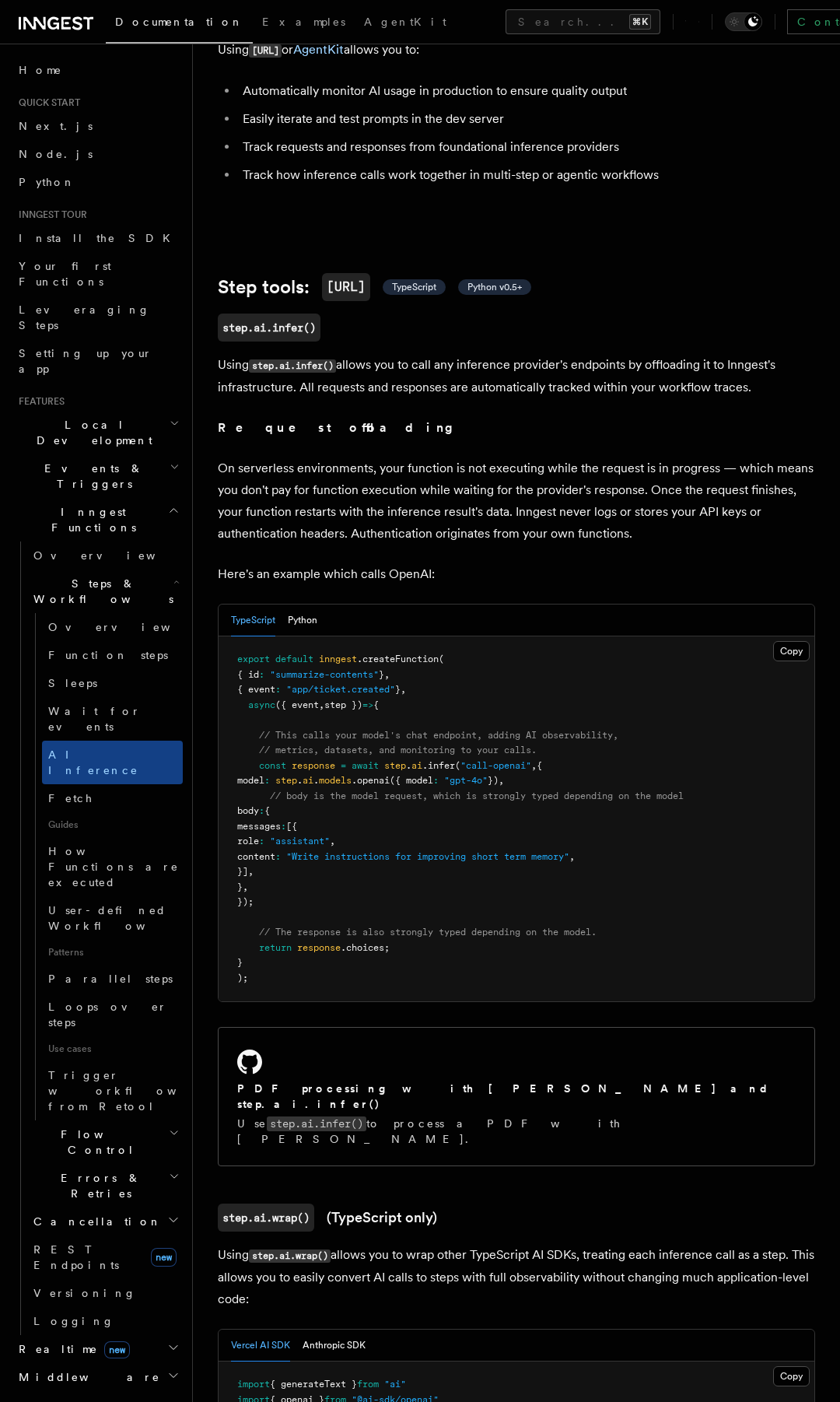
scroll to position [0, 0]
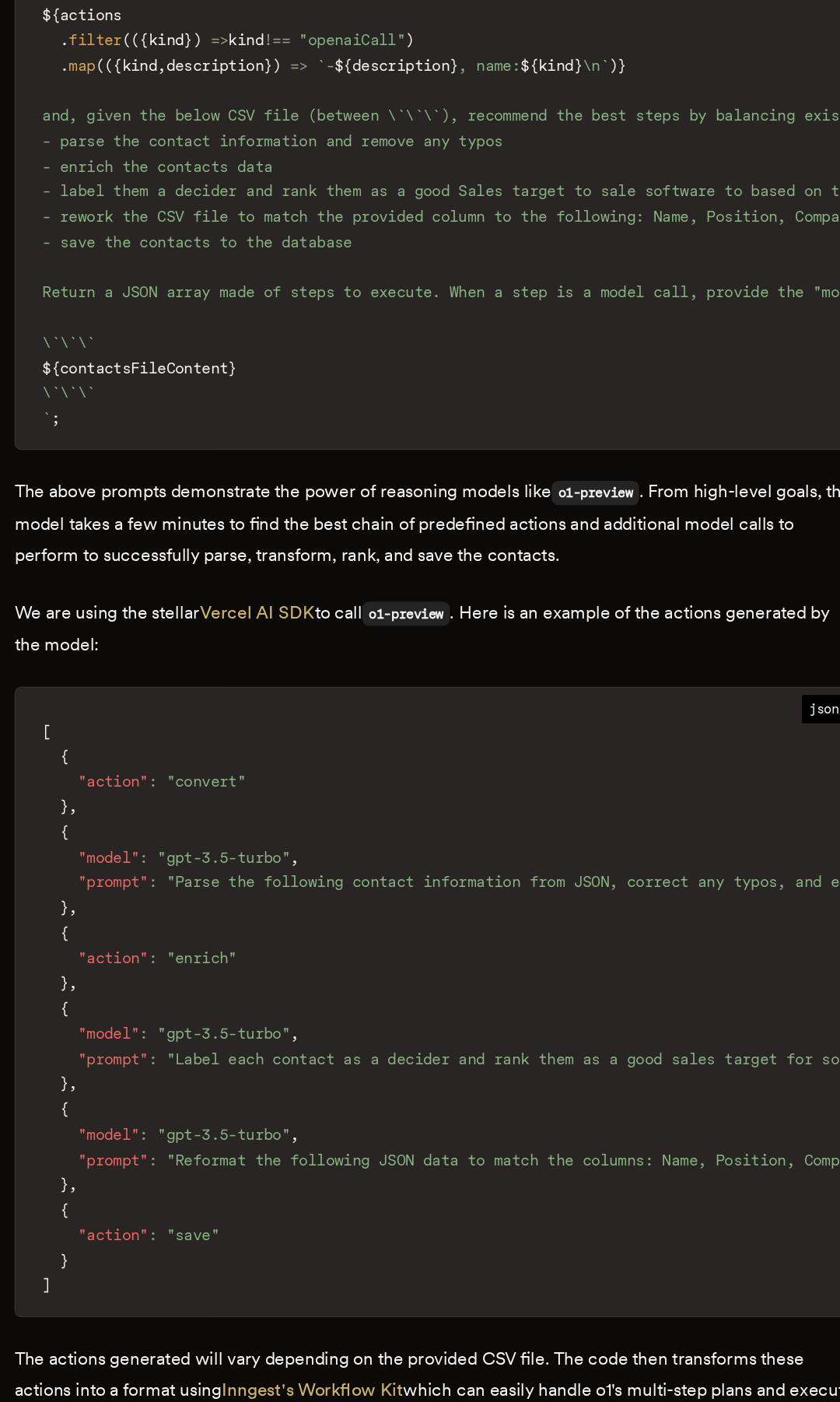
scroll to position [3629, 0]
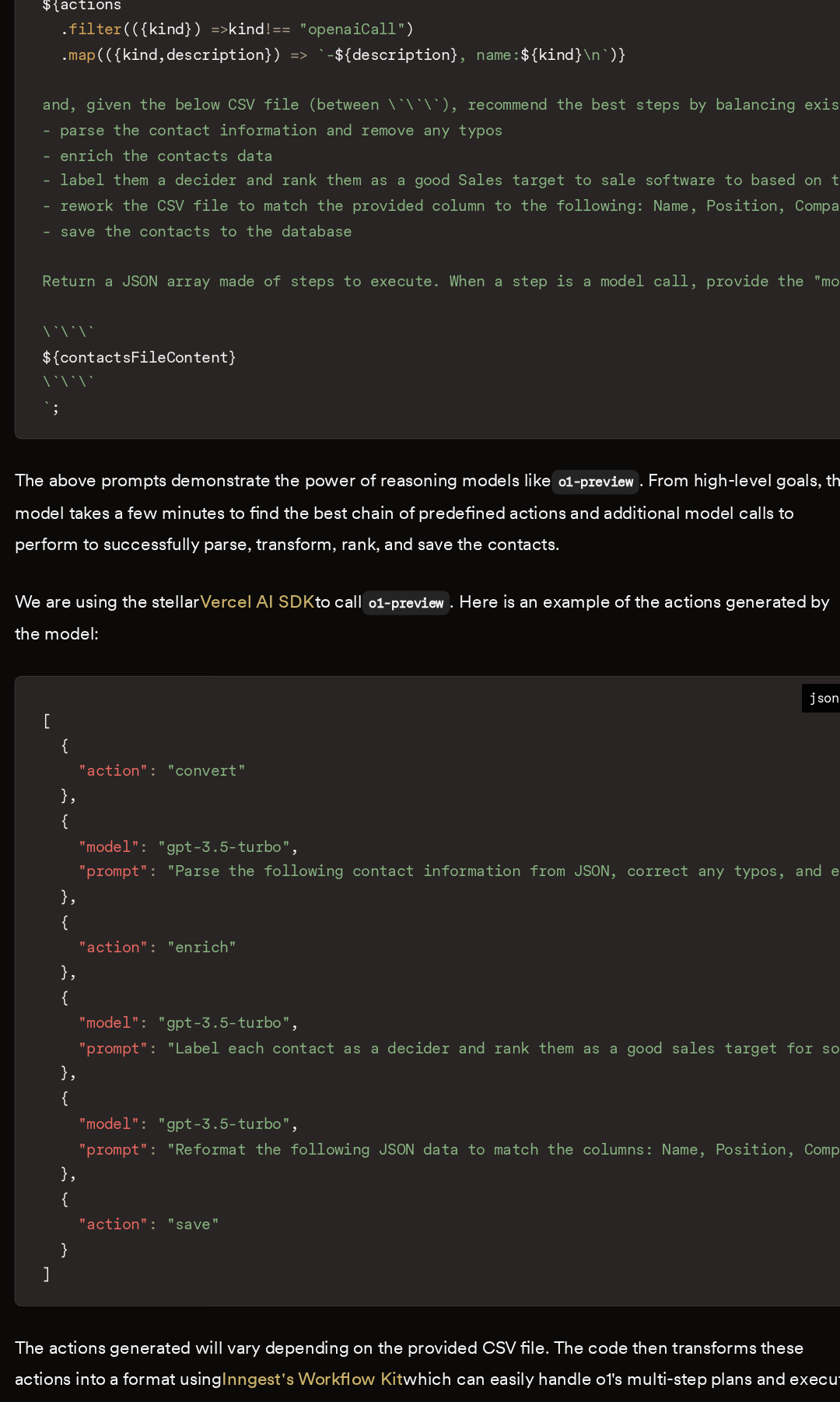
click at [322, 1177] on code "[ { "action" : "convert" } , { "model" : "gpt-3.5-turbo" , "prompt" : "Parse th…" at bounding box center [582, 1117] width 915 height 431
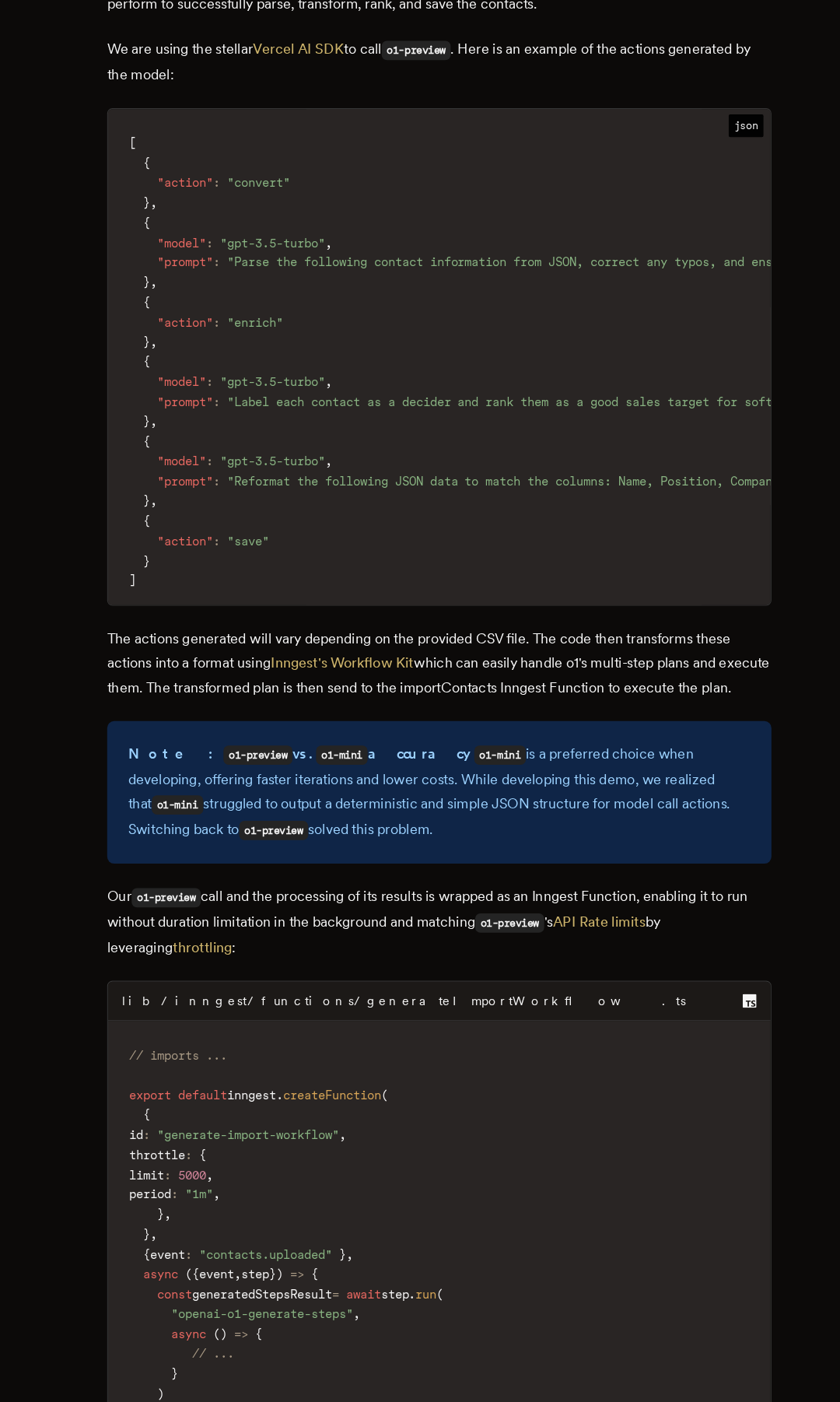
scroll to position [4301, 0]
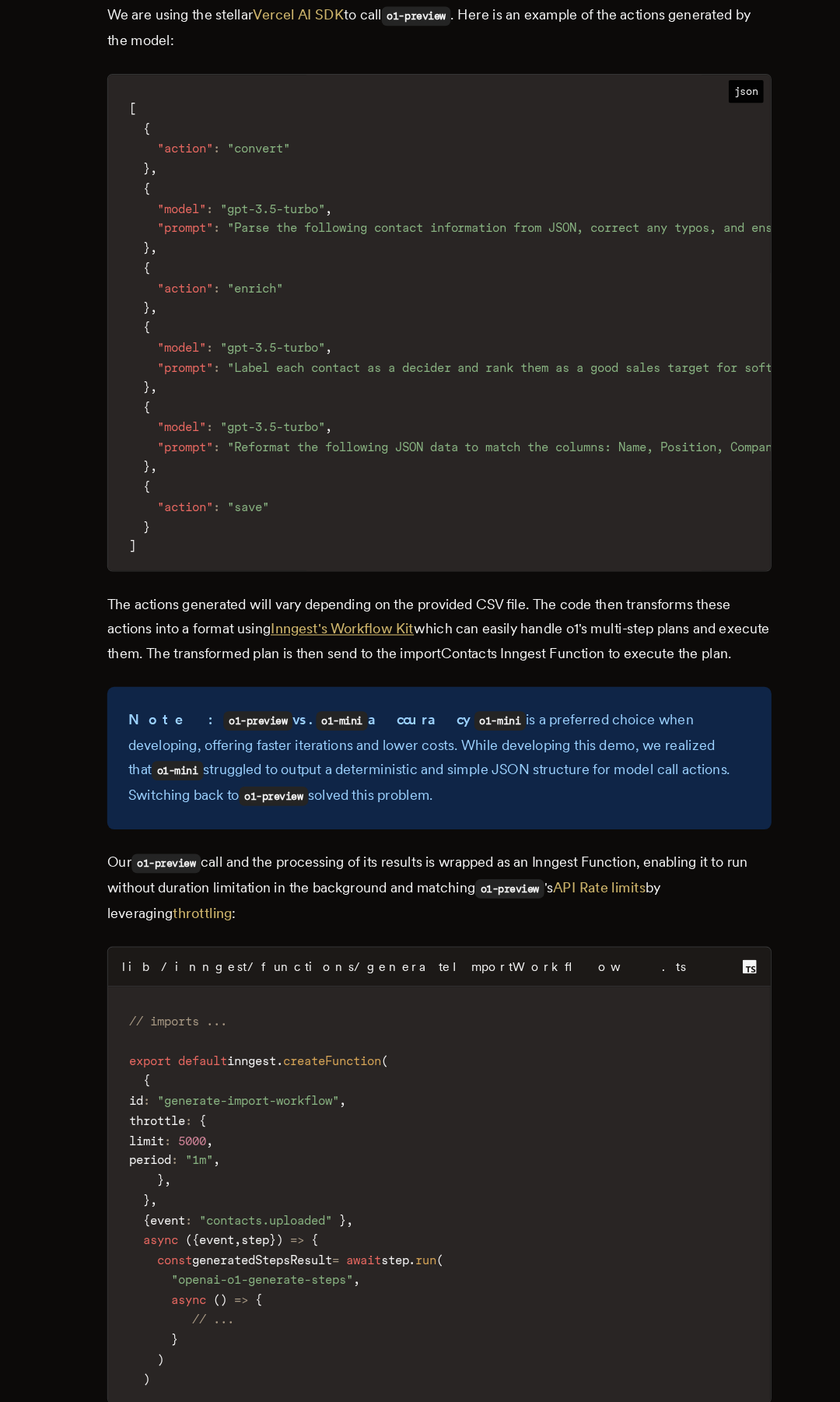
click at [378, 705] on link "Inngest's Workflow Kit" at bounding box center [334, 712] width 128 height 15
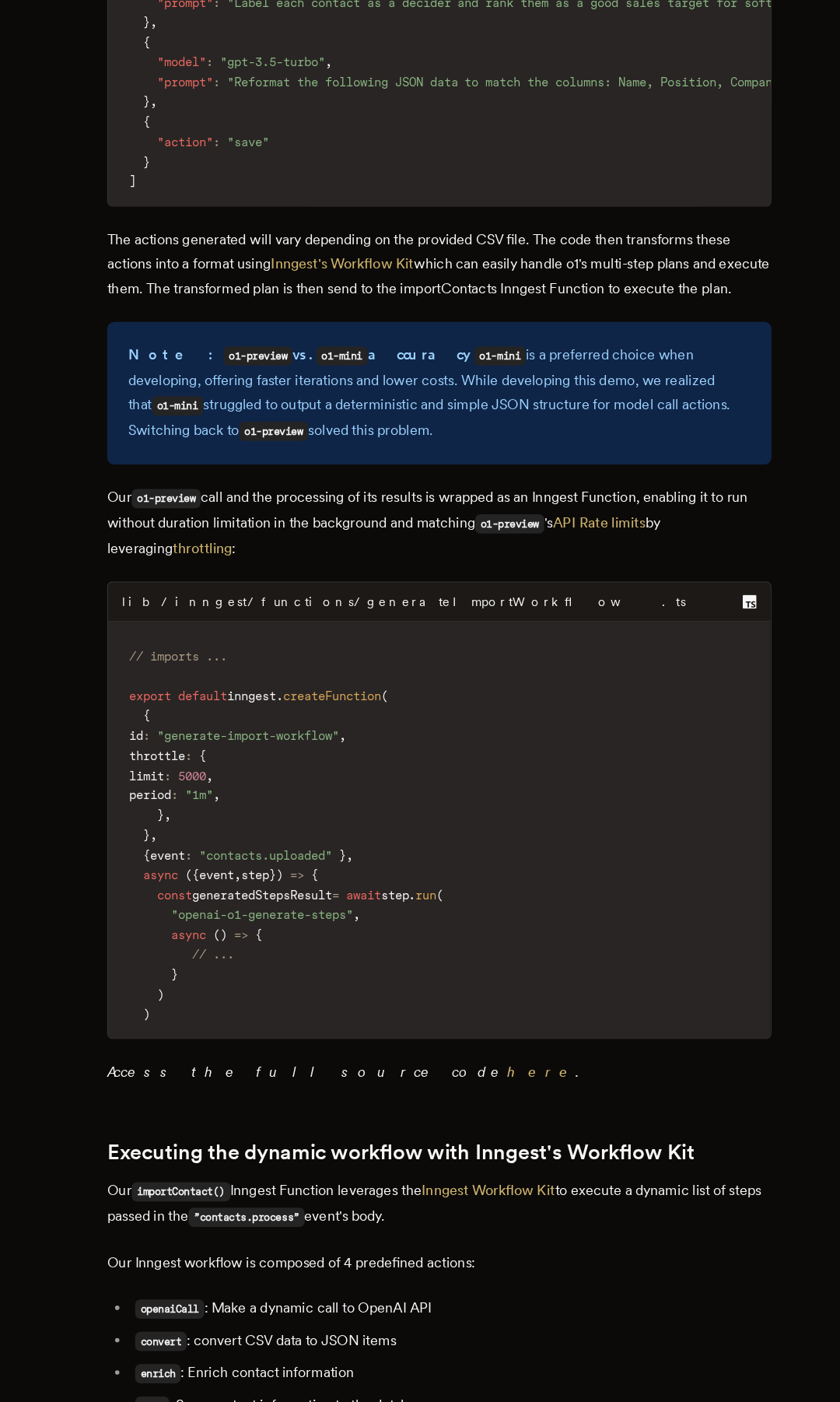
scroll to position [4628, 0]
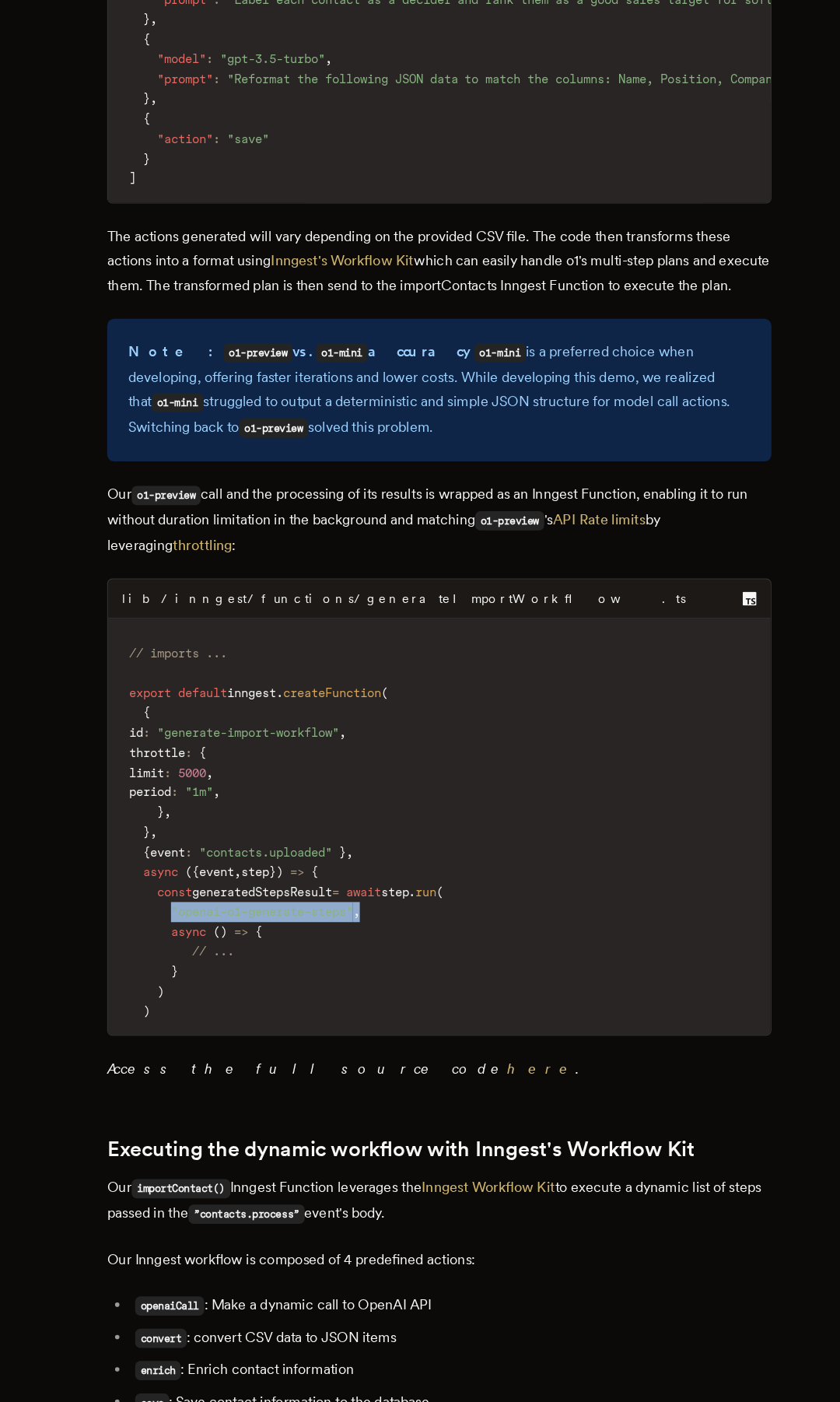
drag, startPoint x: 189, startPoint y: 897, endPoint x: 409, endPoint y: 899, distance: 220.0
click at [409, 899] on code "// imports ... export default inngest . createFunction ( { id : "generate-impor…" at bounding box center [420, 893] width 589 height 361
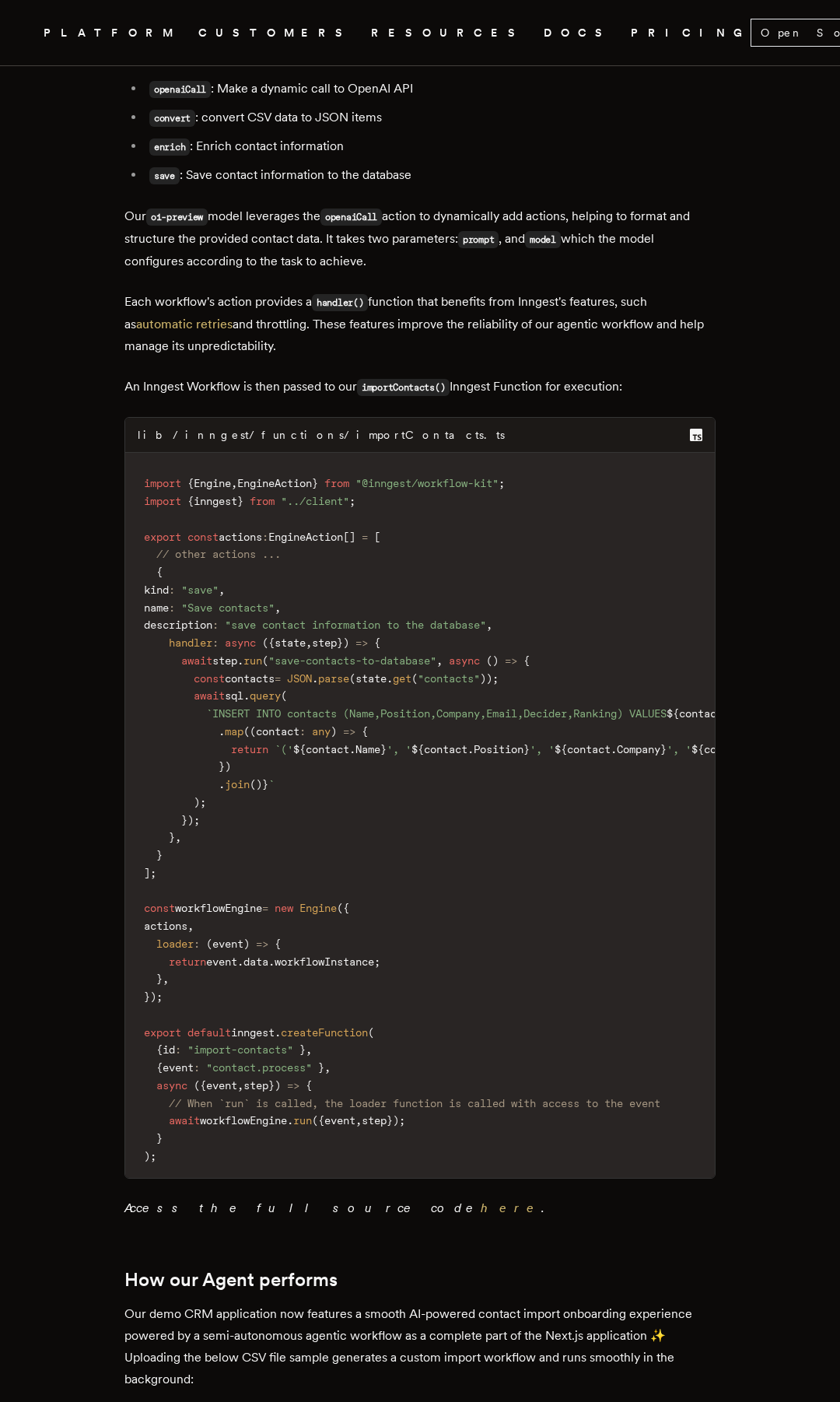
scroll to position [5924, 0]
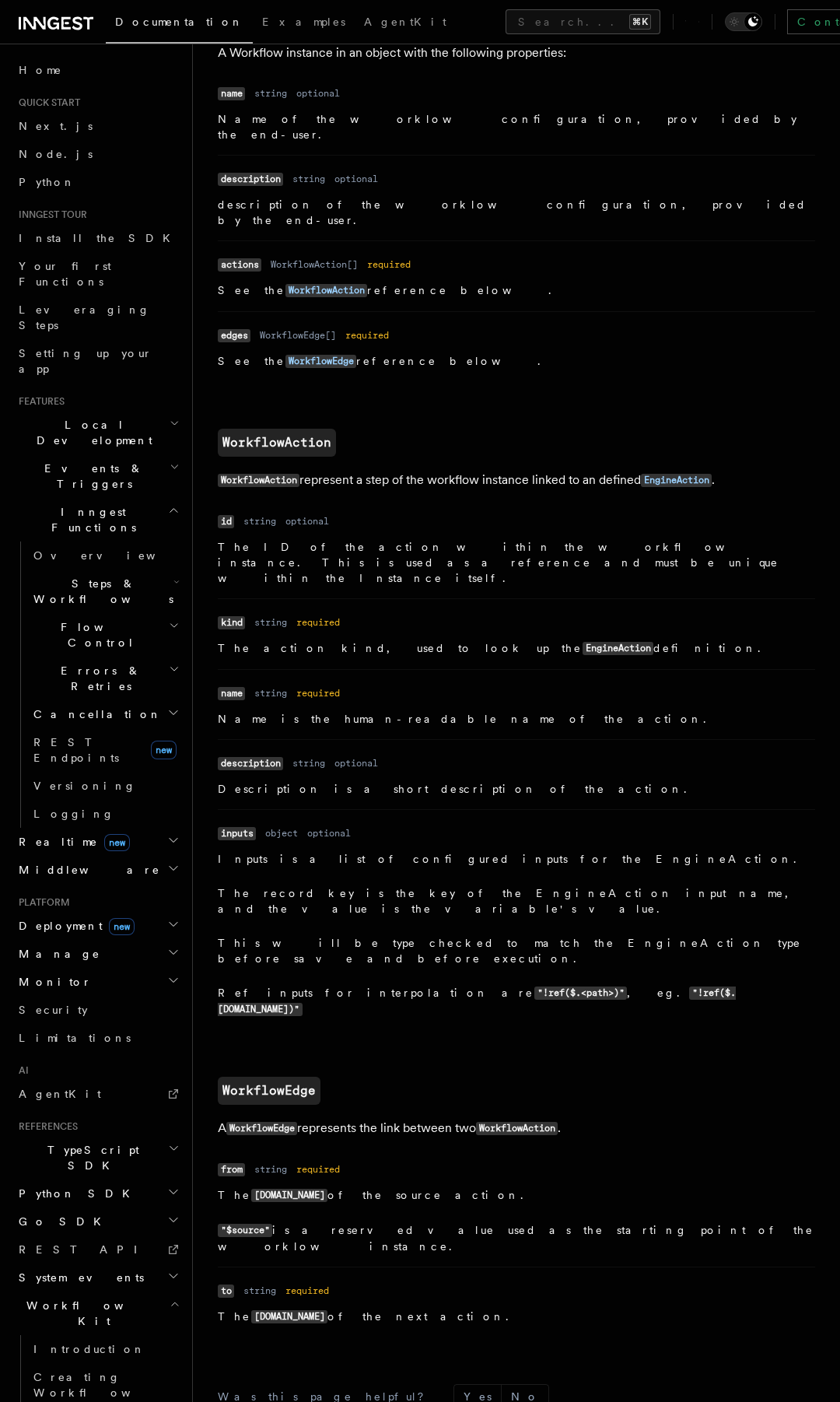
scroll to position [1003, 0]
